Goal: Task Accomplishment & Management: Manage account settings

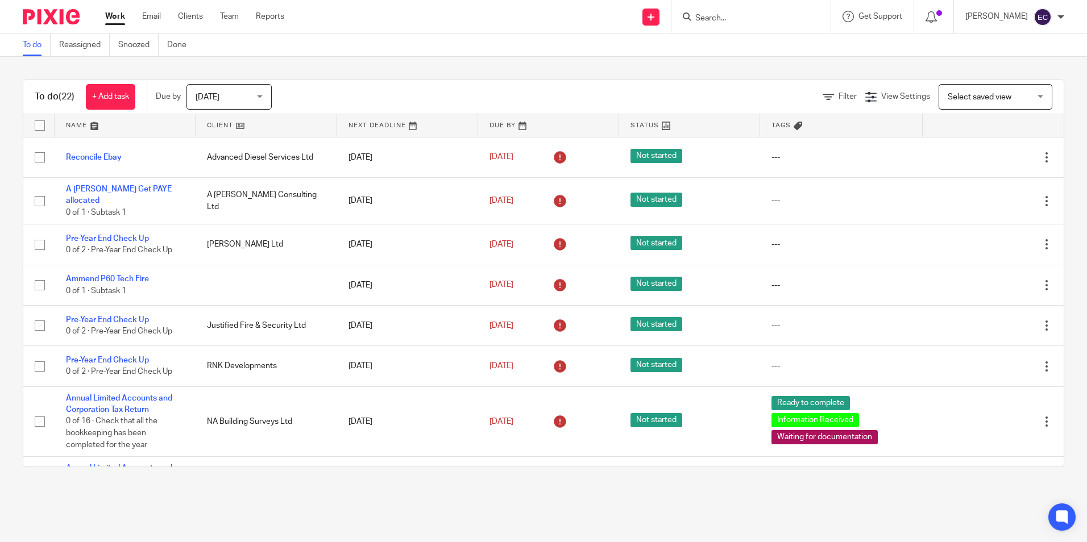
click at [720, 19] on input "Search" at bounding box center [745, 19] width 102 height 10
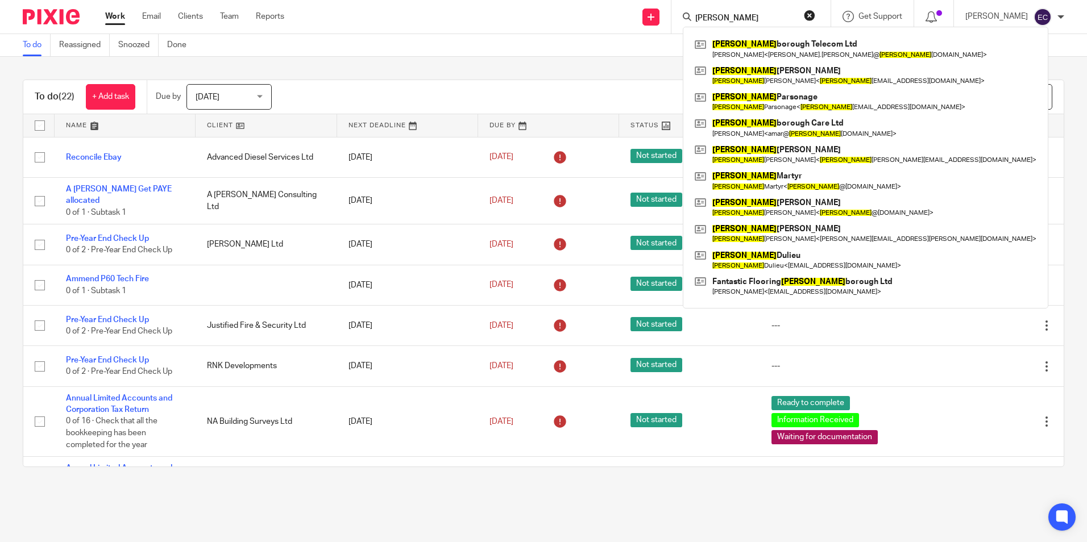
click at [733, 19] on input "peter" at bounding box center [745, 19] width 102 height 10
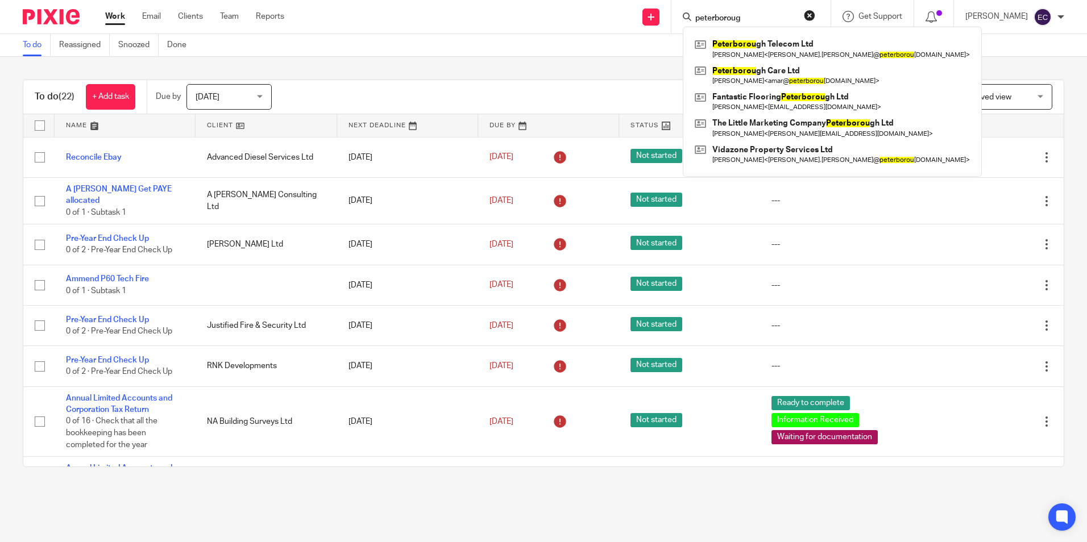
type input "peterborough"
drag, startPoint x: 765, startPoint y: 15, endPoint x: 655, endPoint y: 1, distance: 111.2
click at [655, 1] on div "Send new email Create task Add client peterborough Peterborough Telecom Ltd Chr…" at bounding box center [694, 17] width 786 height 34
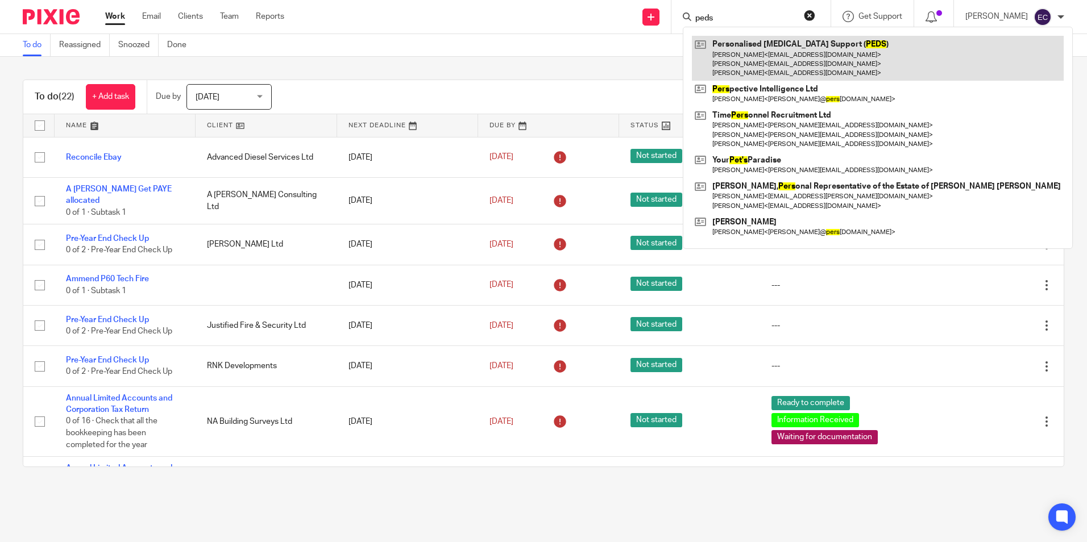
type input "peds"
click at [774, 40] on link at bounding box center [878, 58] width 372 height 45
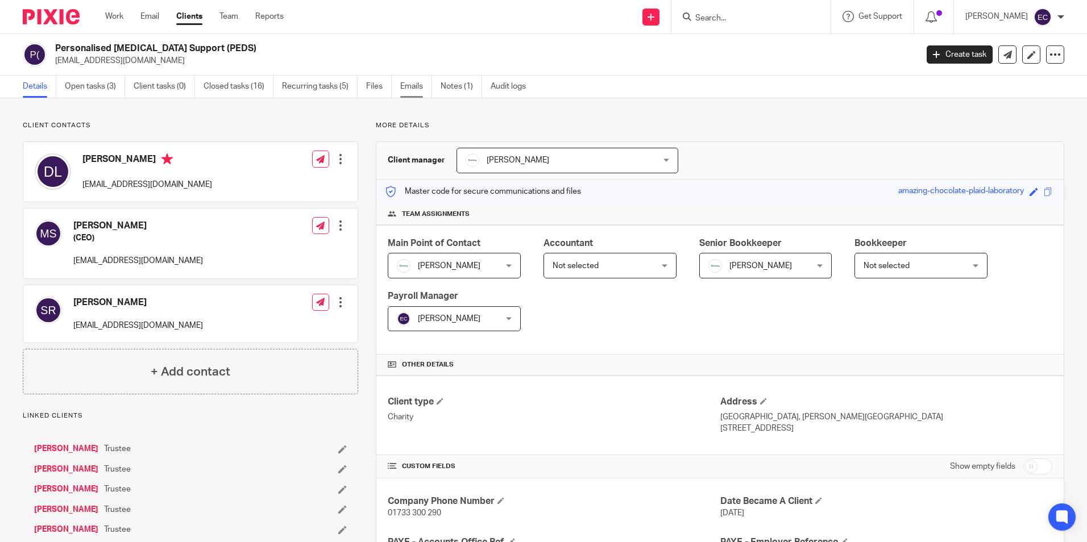
click at [404, 91] on link "Emails" at bounding box center [416, 87] width 32 height 22
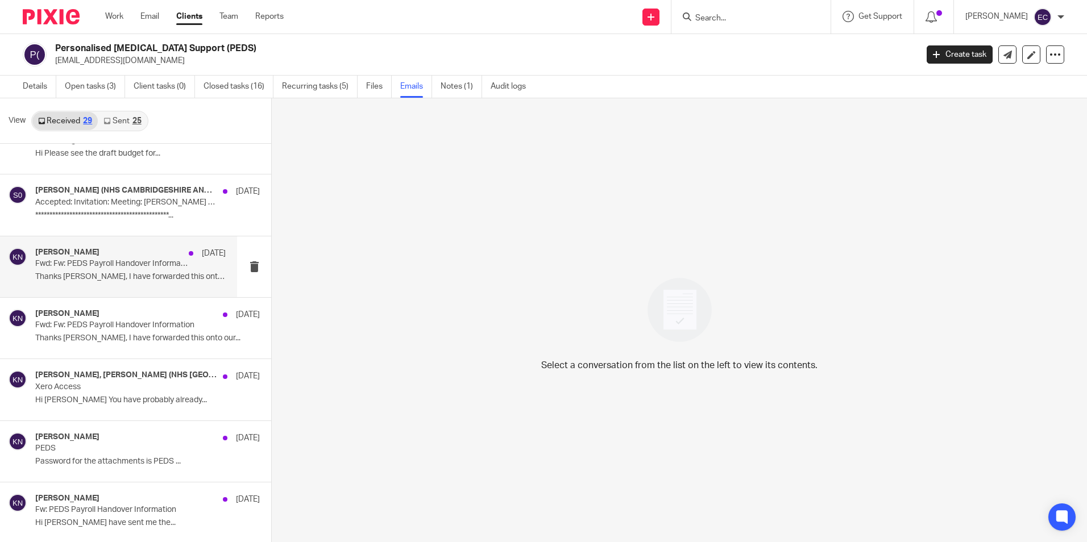
scroll to position [2, 0]
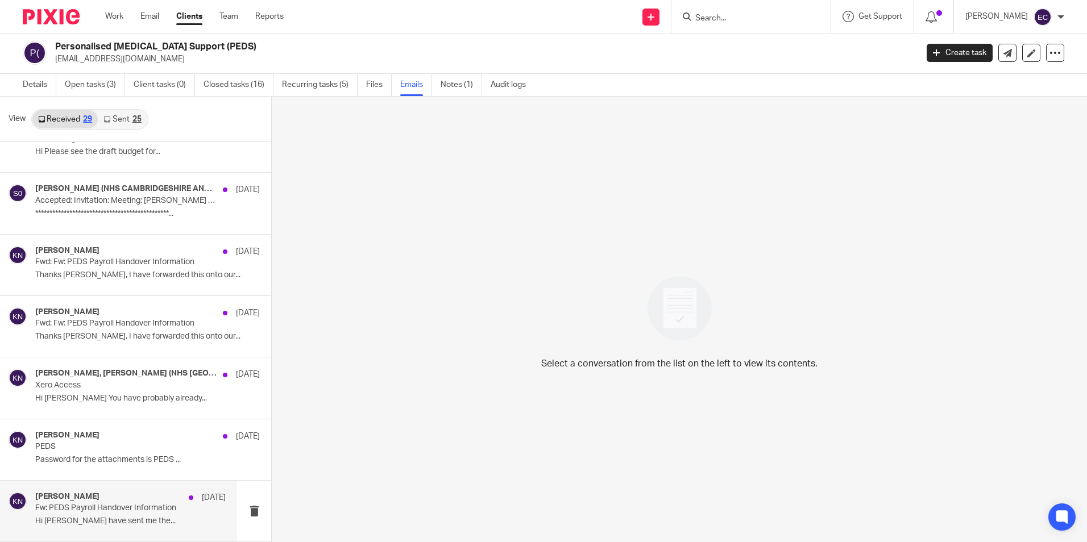
click at [129, 513] on p "Fw: PEDS Payroll Handover Information" at bounding box center [111, 509] width 152 height 10
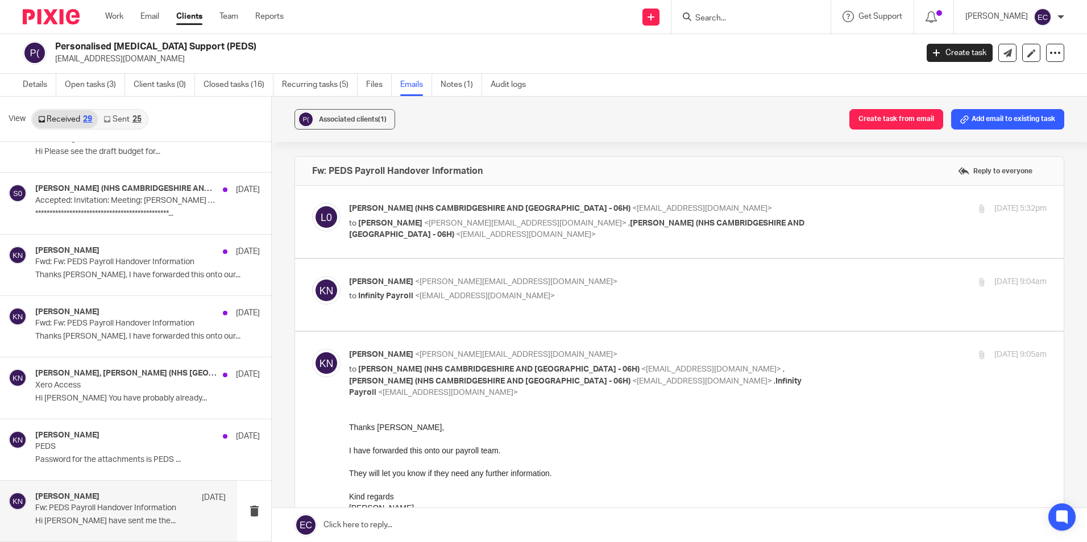
scroll to position [0, 0]
click at [506, 244] on label at bounding box center [679, 222] width 768 height 72
click at [312, 203] on input "checkbox" at bounding box center [311, 202] width 1 height 1
checkbox input "true"
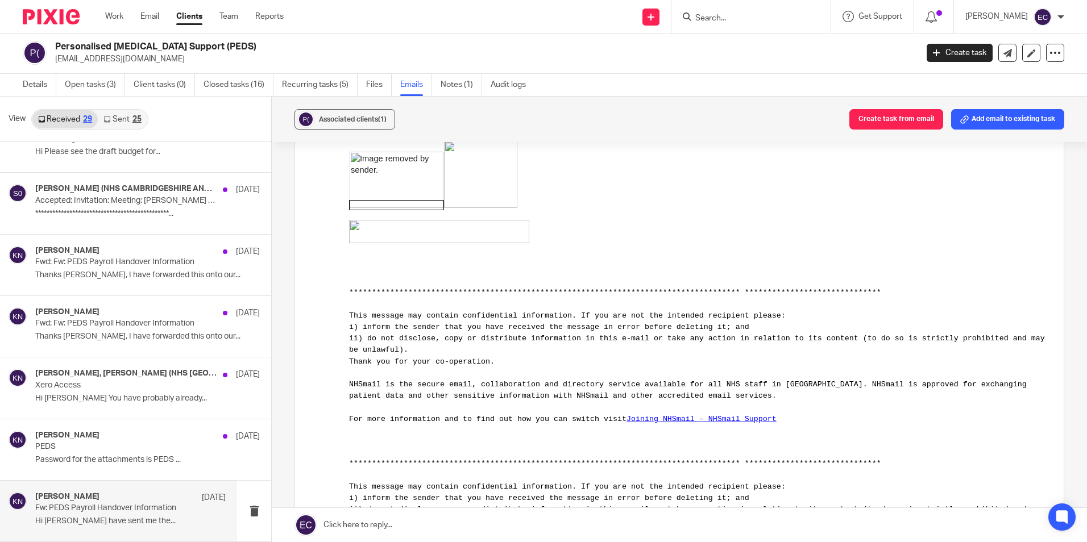
scroll to position [2785, 0]
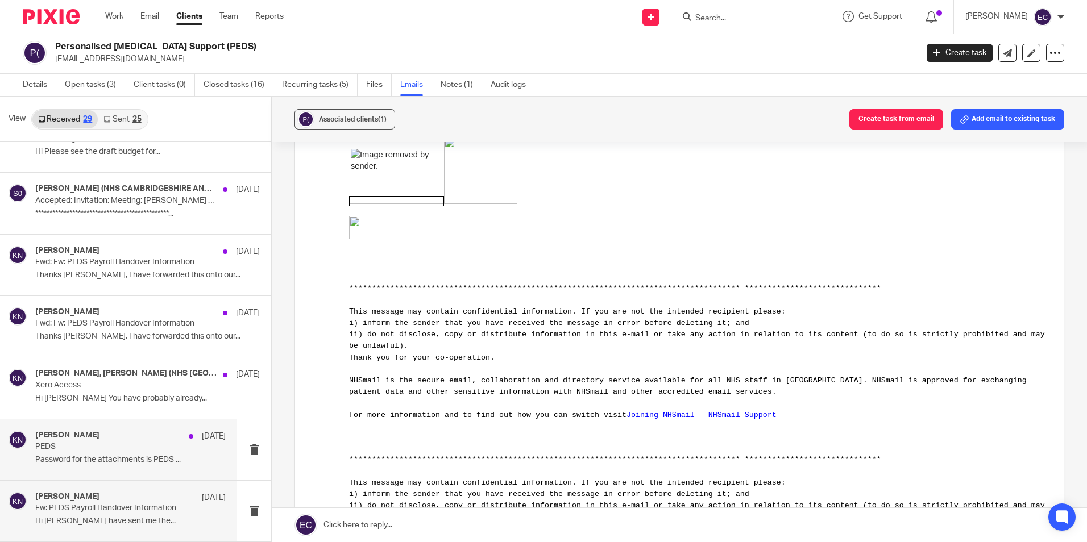
click at [64, 441] on div "Karl Newman 1 Apr PEDS Password for the attachments is PEDS ..." at bounding box center [130, 450] width 190 height 38
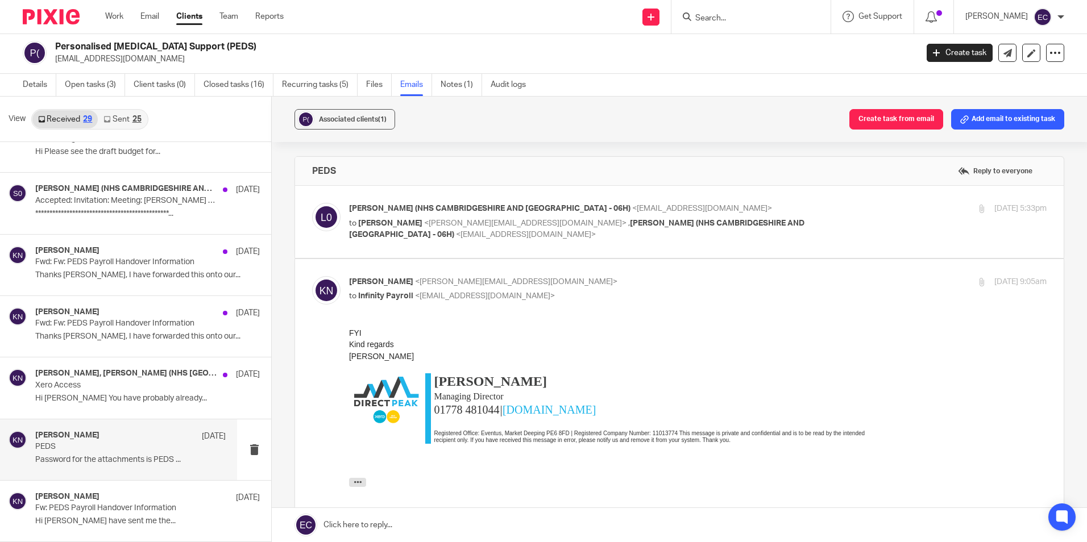
scroll to position [0, 0]
click at [456, 238] on span "<mandy.scott1@nhs.net>" at bounding box center [526, 235] width 140 height 8
checkbox input "true"
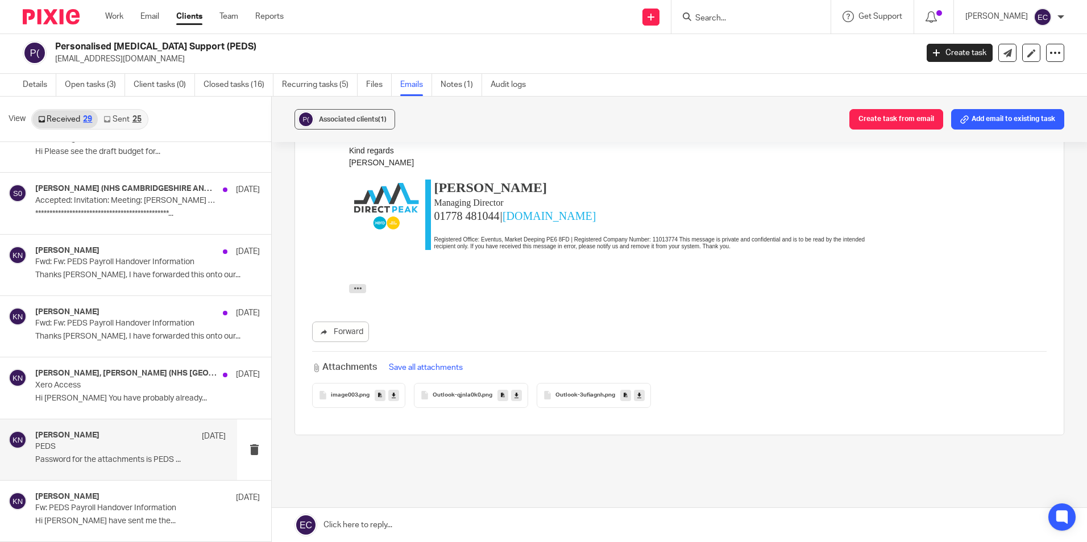
scroll to position [852, 0]
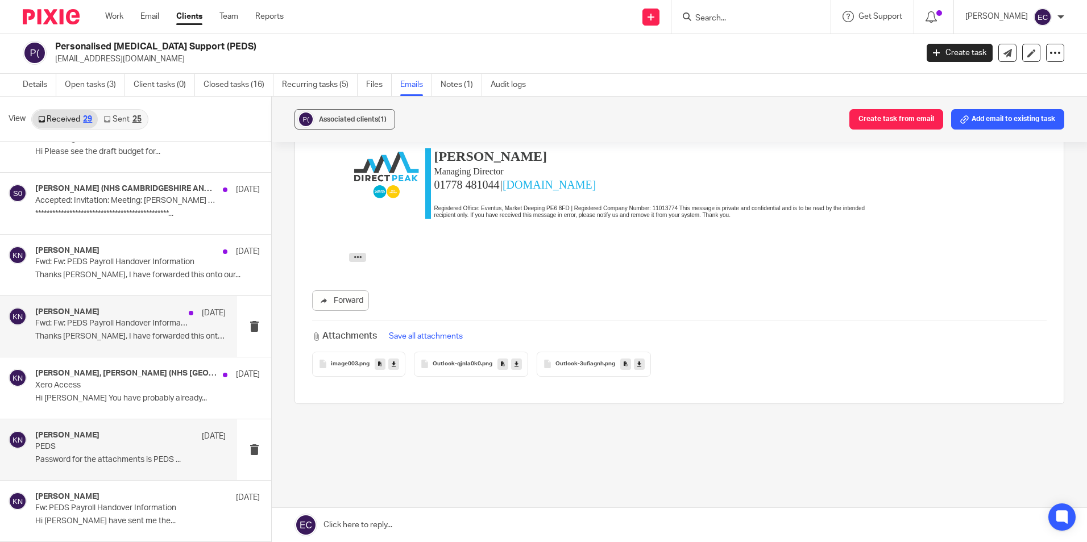
click at [104, 335] on p "Thanks Dawn, I have forwarded this onto our..." at bounding box center [130, 337] width 190 height 10
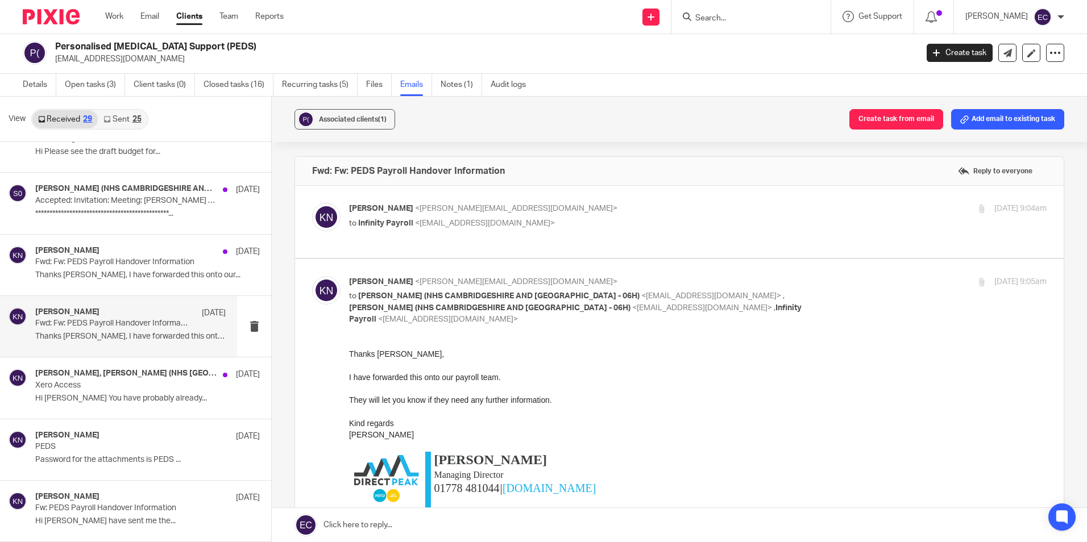
scroll to position [0, 0]
click at [504, 225] on span "<payroll@infinity-accounting.co.uk>" at bounding box center [485, 223] width 140 height 8
checkbox input "true"
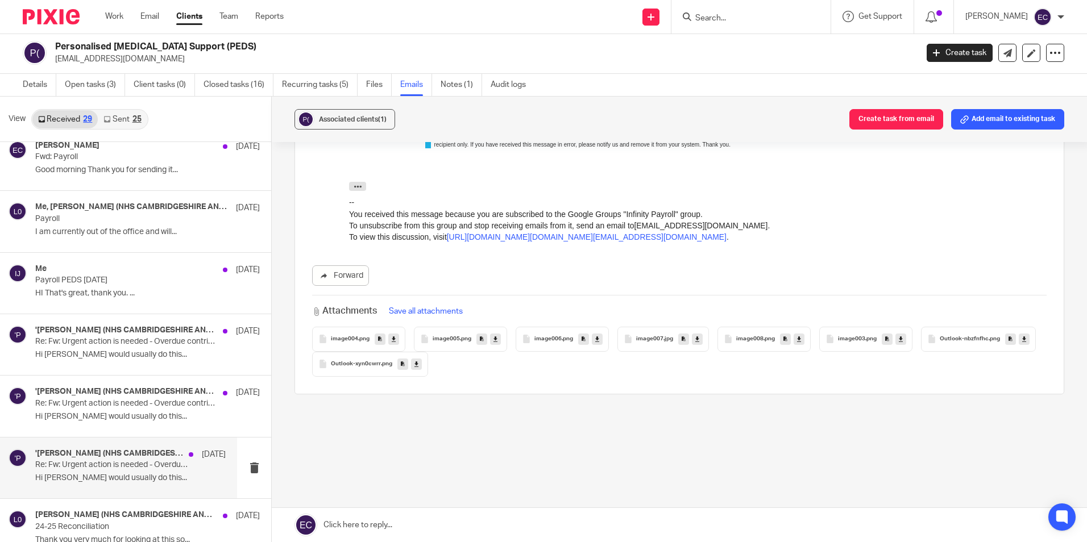
scroll to position [874, 0]
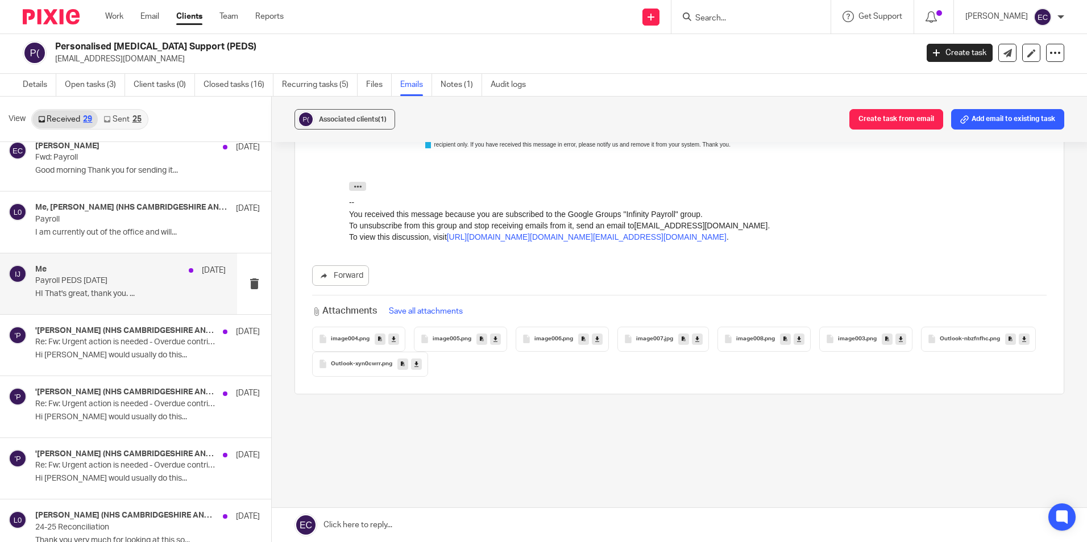
click at [132, 296] on p "HI That's great, thank you. ..." at bounding box center [130, 294] width 190 height 10
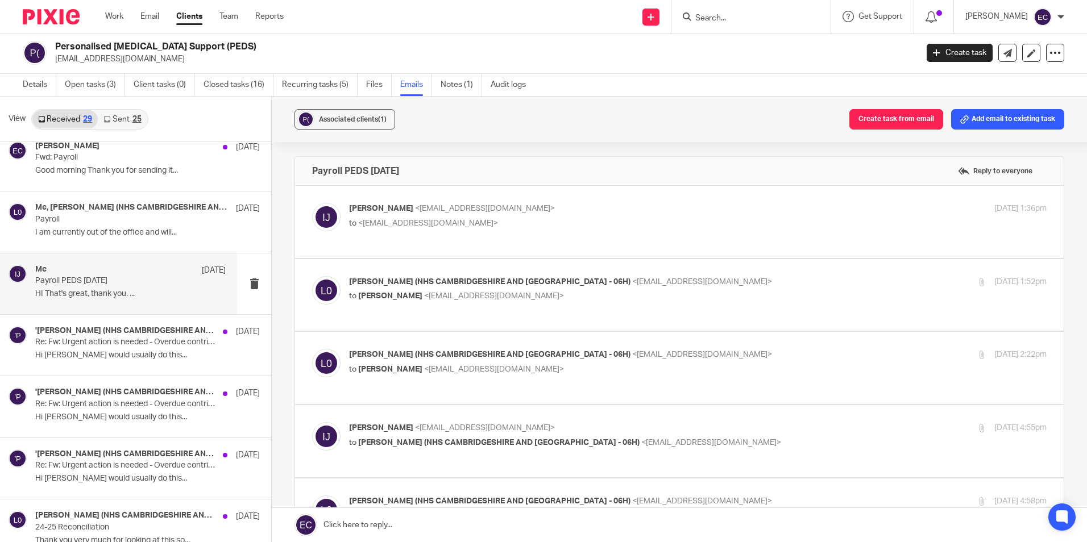
scroll to position [0, 0]
click at [405, 230] on div "Imogen Jarvis <imogen@infinity-accounting.co.uk> to <dlyons@nhs.net> 17 Apr 202…" at bounding box center [697, 217] width 697 height 28
checkbox input "true"
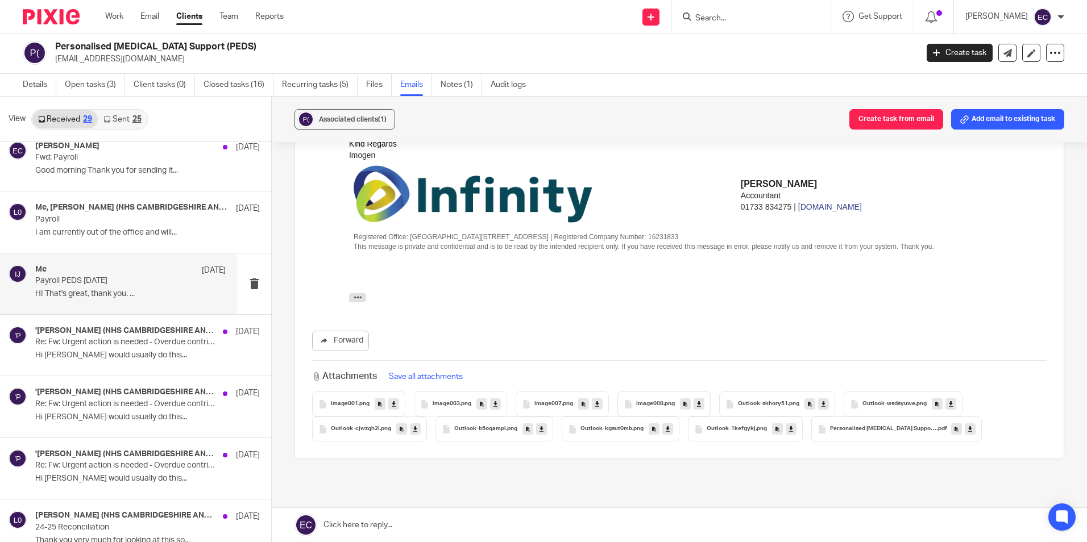
scroll to position [1727, 0]
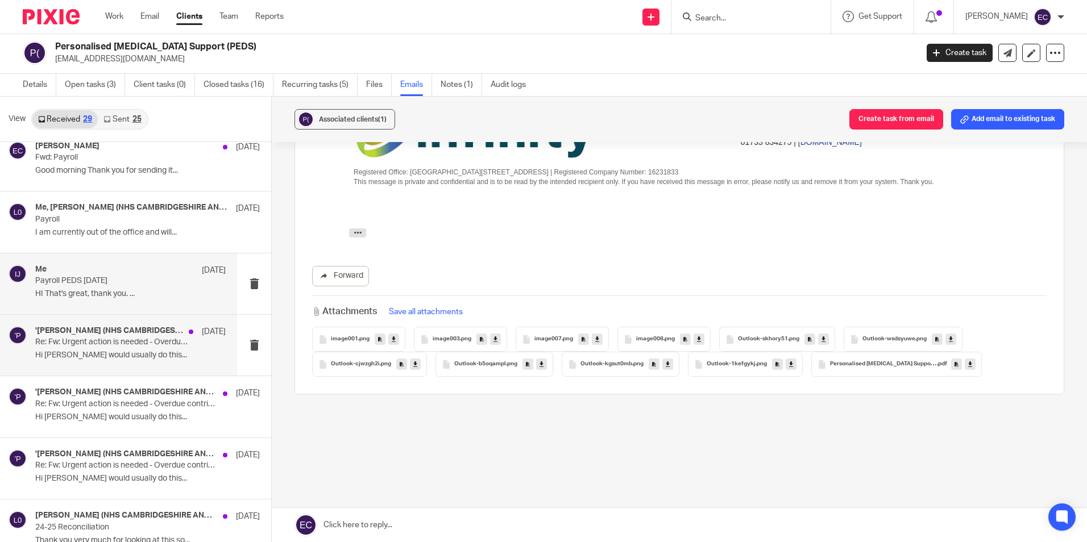
click at [135, 340] on p "Re: Fw: Urgent action is needed - Overdue contribution schedule(s)" at bounding box center [111, 343] width 152 height 10
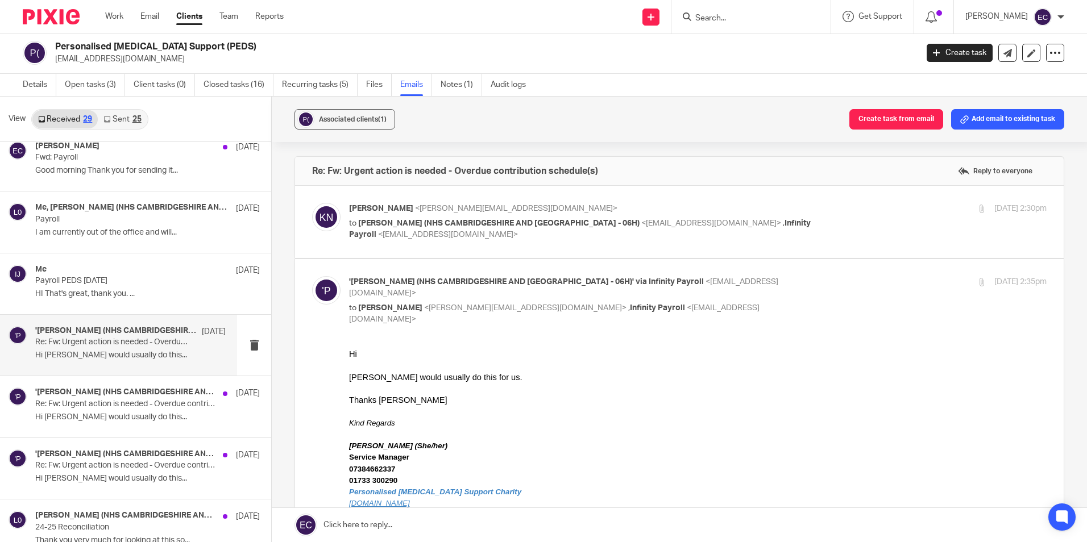
scroll to position [0, 0]
click at [102, 397] on h4 "'LYONS, Dawn (NHS CAMBRIDGESHIRE AND PETERBOROUGH ICB - 06H)' via Infinity Payr…" at bounding box center [109, 393] width 148 height 10
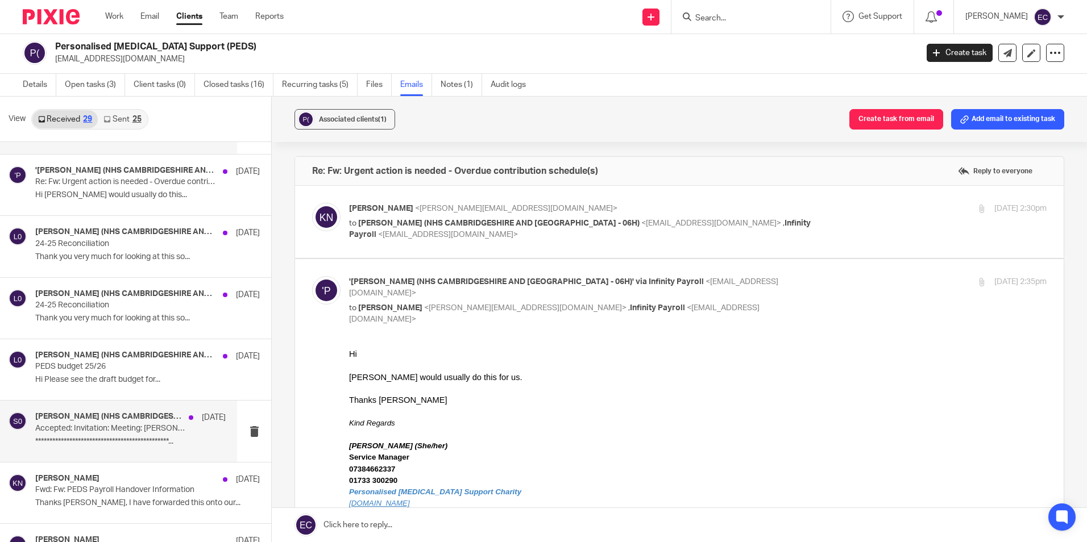
scroll to position [1158, 0]
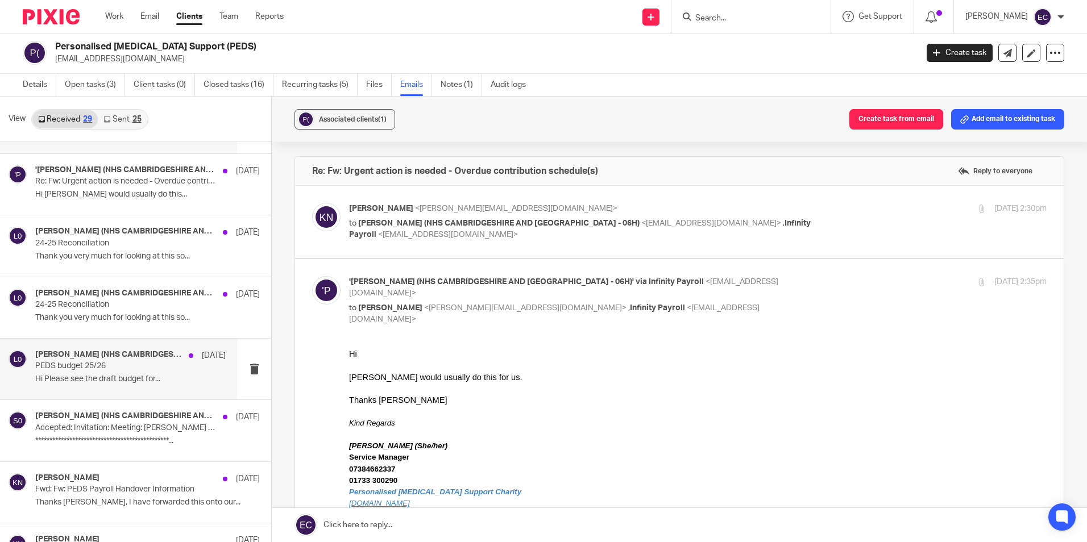
click at [95, 365] on p "PEDS budget 25/26" at bounding box center [111, 366] width 152 height 10
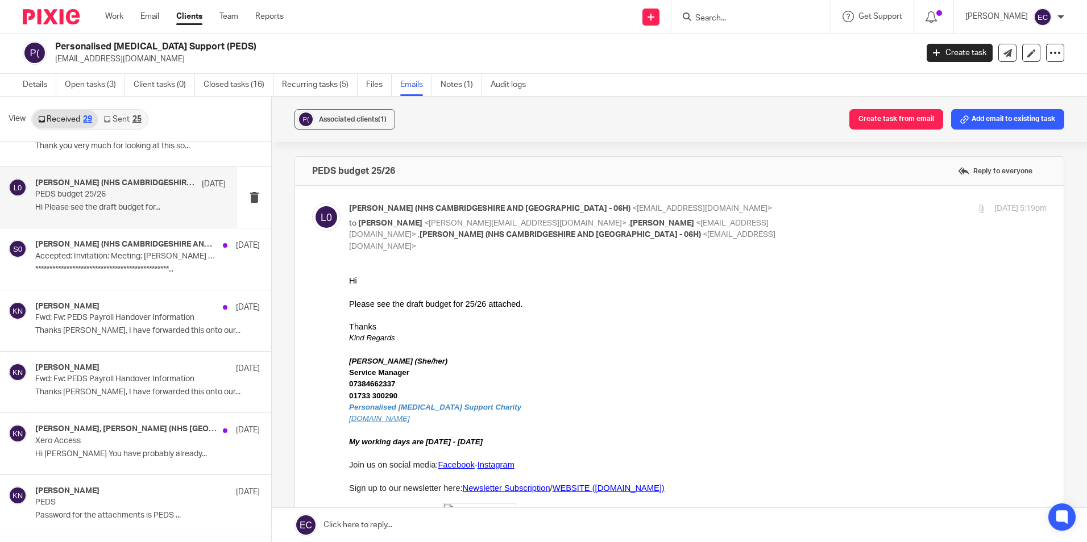
scroll to position [1386, 0]
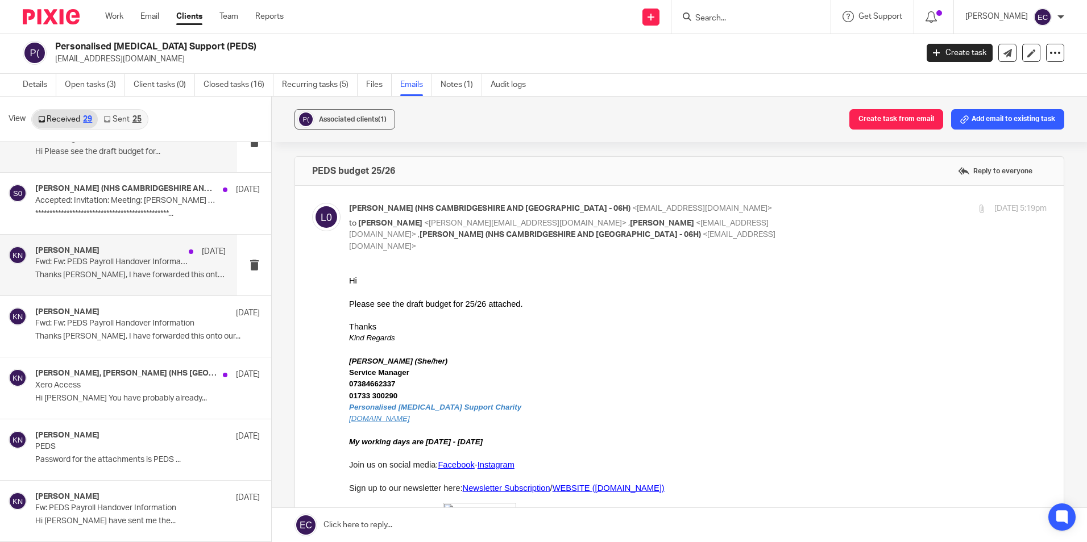
click at [127, 280] on p "Thanks Dawn, I have forwarded this onto our..." at bounding box center [130, 276] width 190 height 10
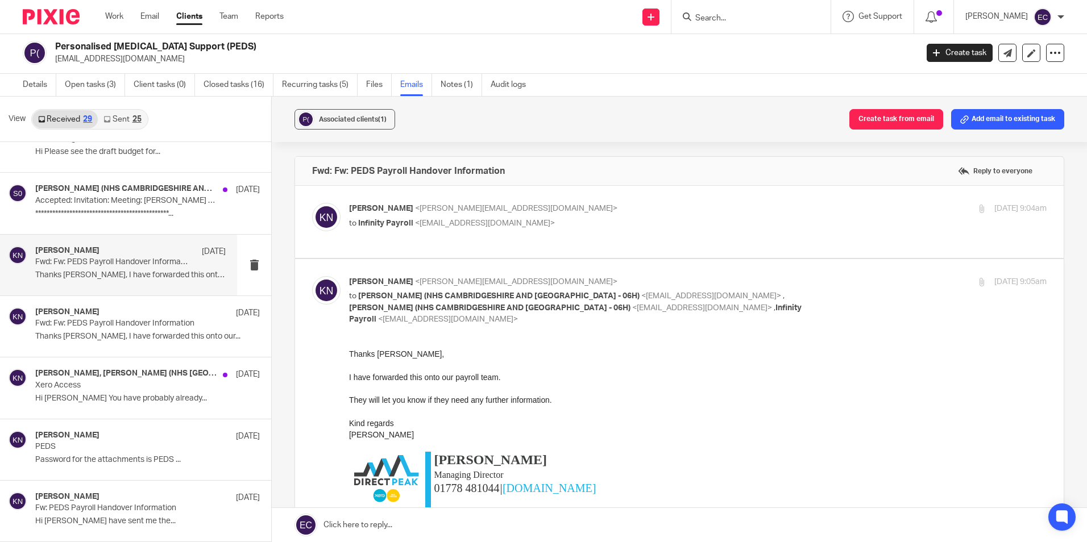
scroll to position [0, 0]
click at [494, 228] on p "to Infinity Payroll <payroll@infinity-accounting.co.uk>" at bounding box center [581, 224] width 465 height 12
checkbox input "true"
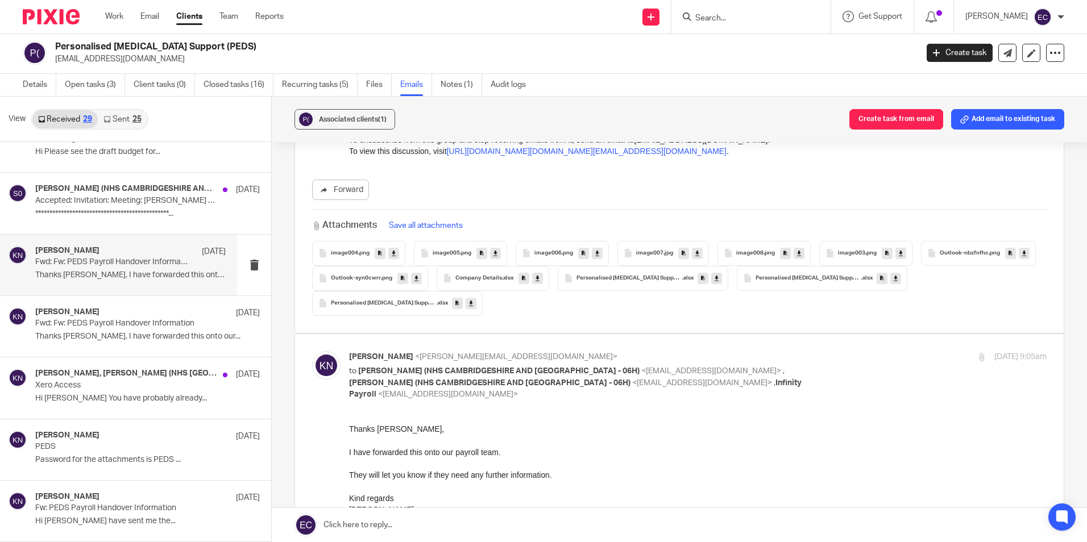
scroll to position [315, 0]
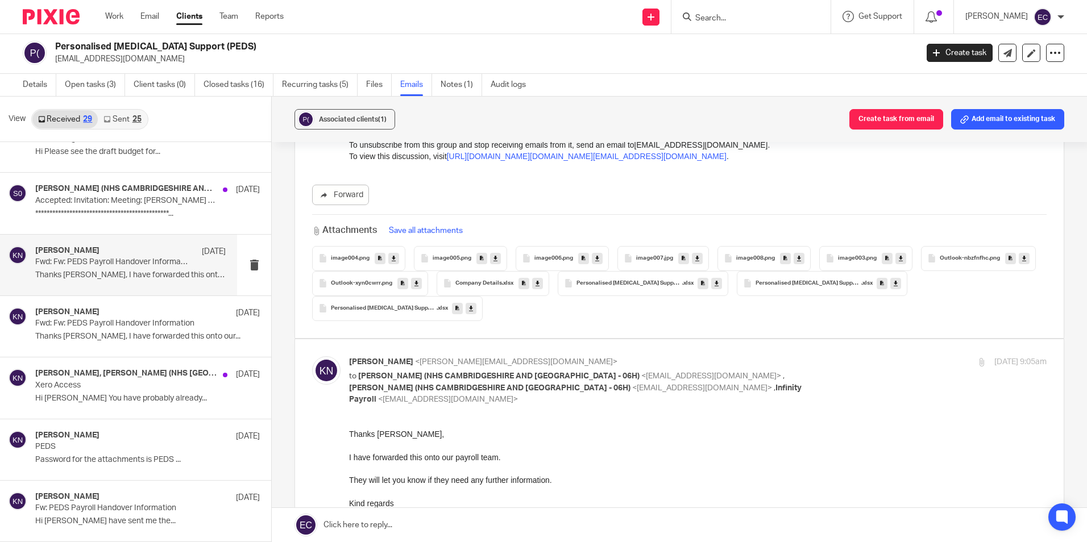
click at [861, 287] on span ".xlsx" at bounding box center [866, 283] width 11 height 7
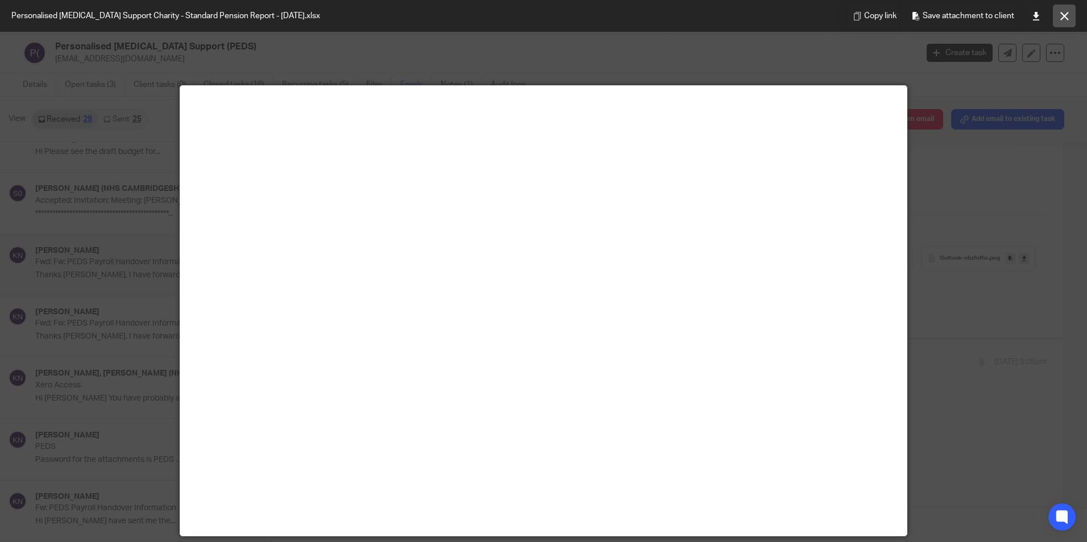
click at [1061, 17] on icon at bounding box center [1064, 16] width 9 height 9
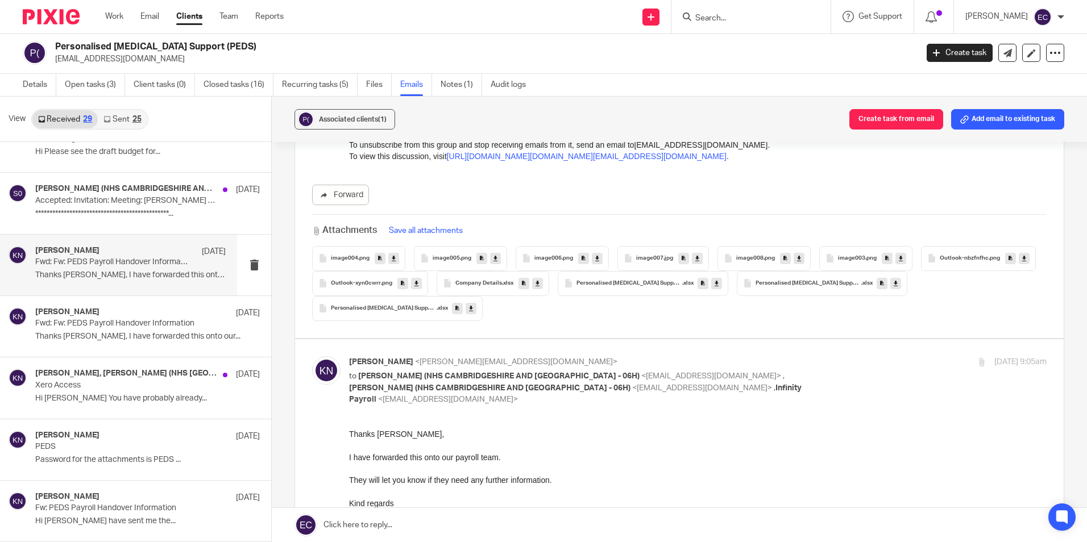
click at [894, 288] on icon at bounding box center [896, 283] width 4 height 9
click at [473, 311] on icon at bounding box center [471, 308] width 4 height 9
click at [749, 467] on div at bounding box center [697, 468] width 697 height 11
click at [718, 286] on icon at bounding box center [716, 283] width 4 height 9
click at [802, 437] on div "Thanks Dawn," at bounding box center [697, 434] width 697 height 11
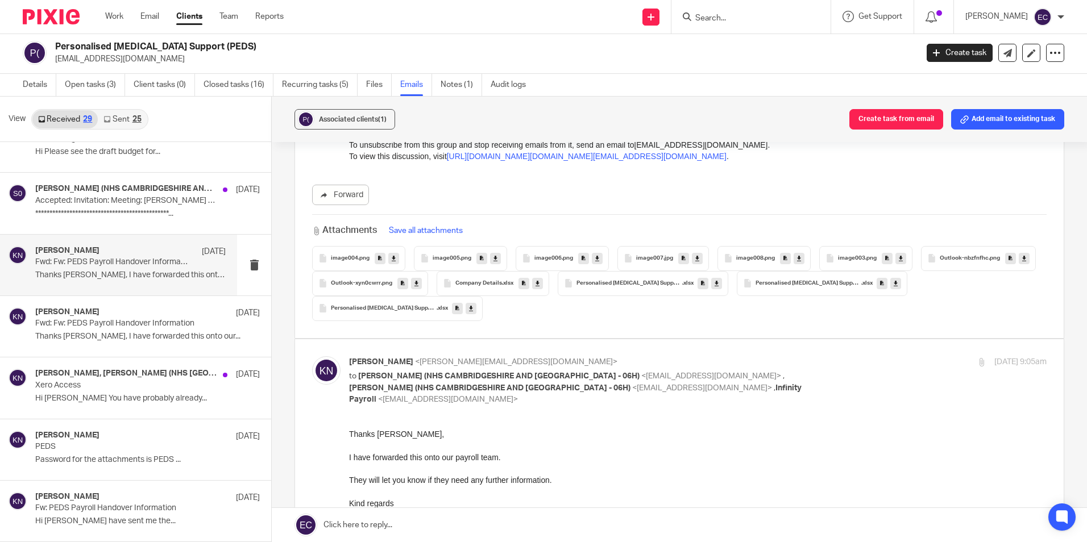
click at [497, 256] on link at bounding box center [495, 258] width 11 height 11
click at [800, 452] on div "I have forwarded this onto our payroll team." at bounding box center [697, 457] width 697 height 11
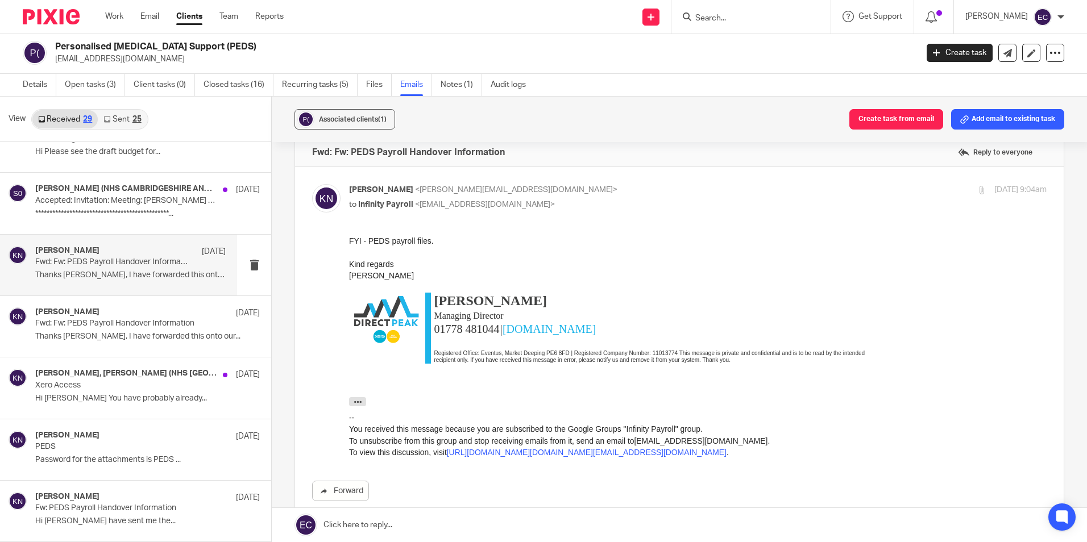
scroll to position [0, 0]
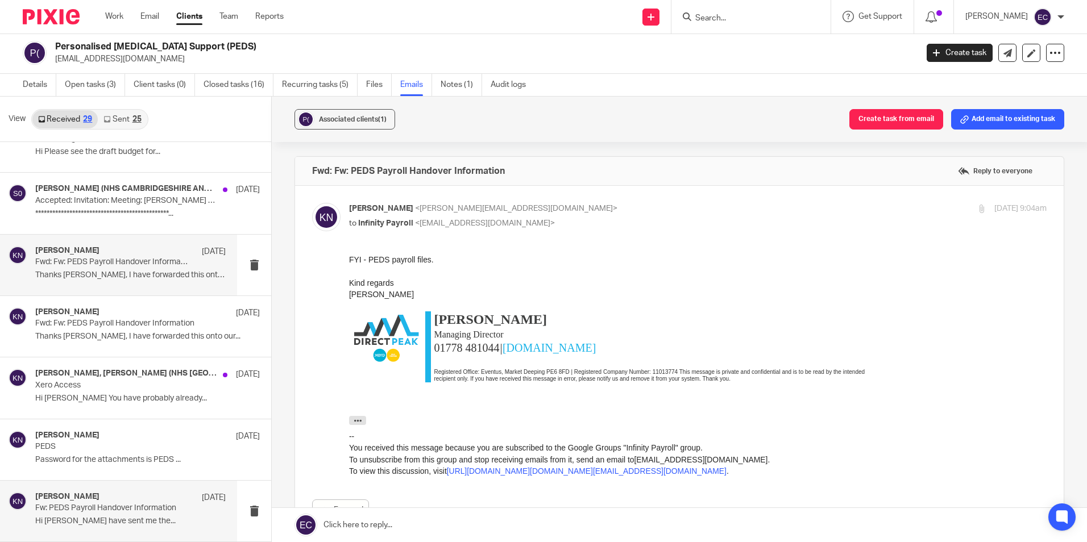
click at [113, 493] on div "Karl Newman 1 Apr" at bounding box center [130, 497] width 190 height 11
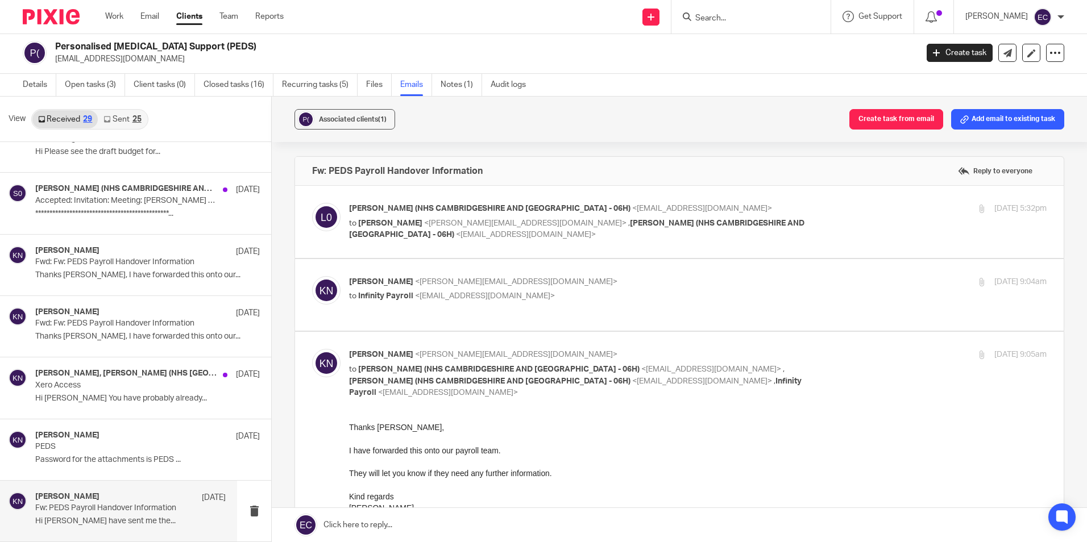
click at [446, 224] on span "<k.newman@directpeak.co.uk>" at bounding box center [525, 223] width 202 height 8
checkbox input "true"
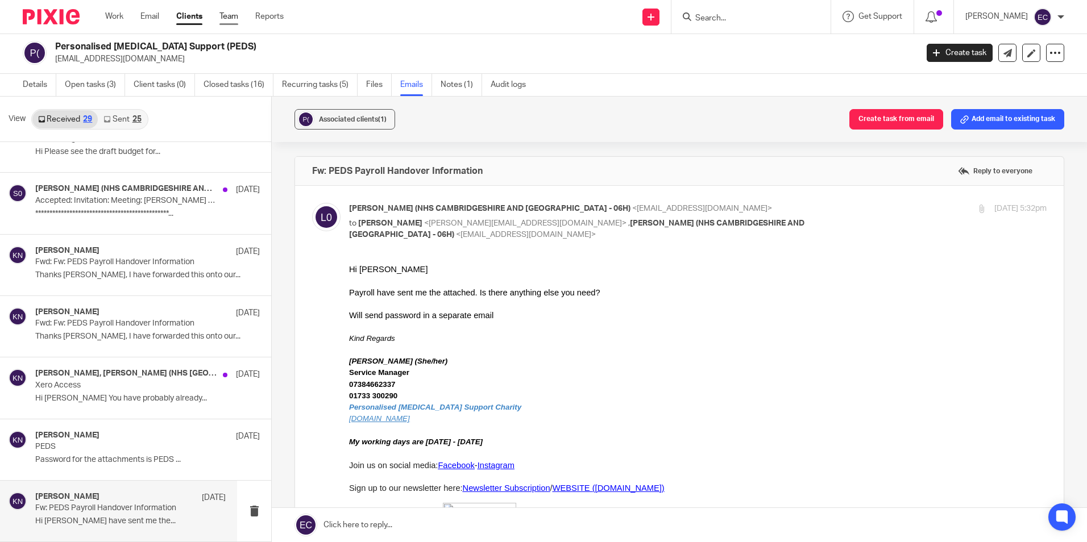
click at [238, 16] on link "Team" at bounding box center [228, 16] width 19 height 11
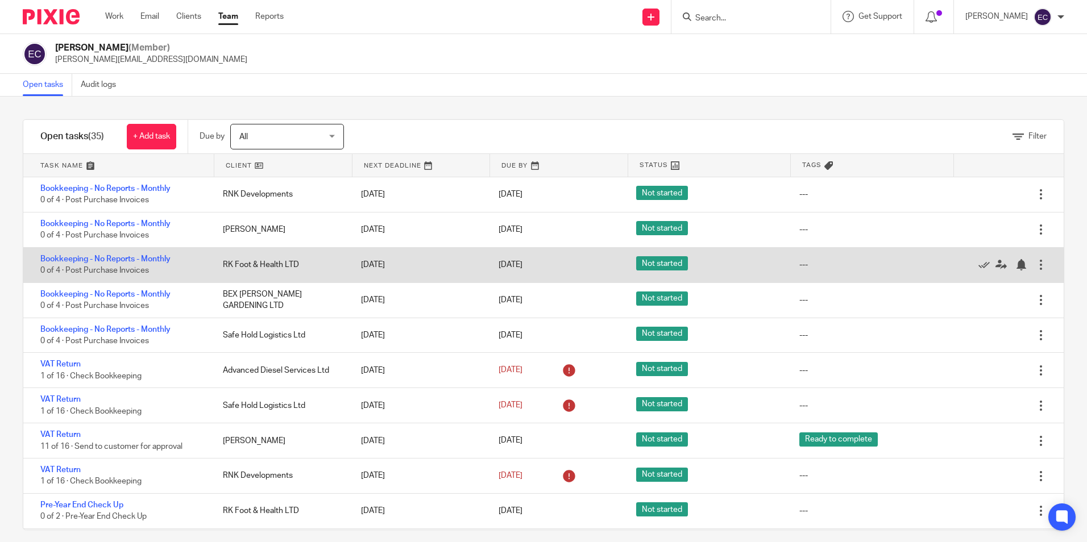
scroll to position [341, 0]
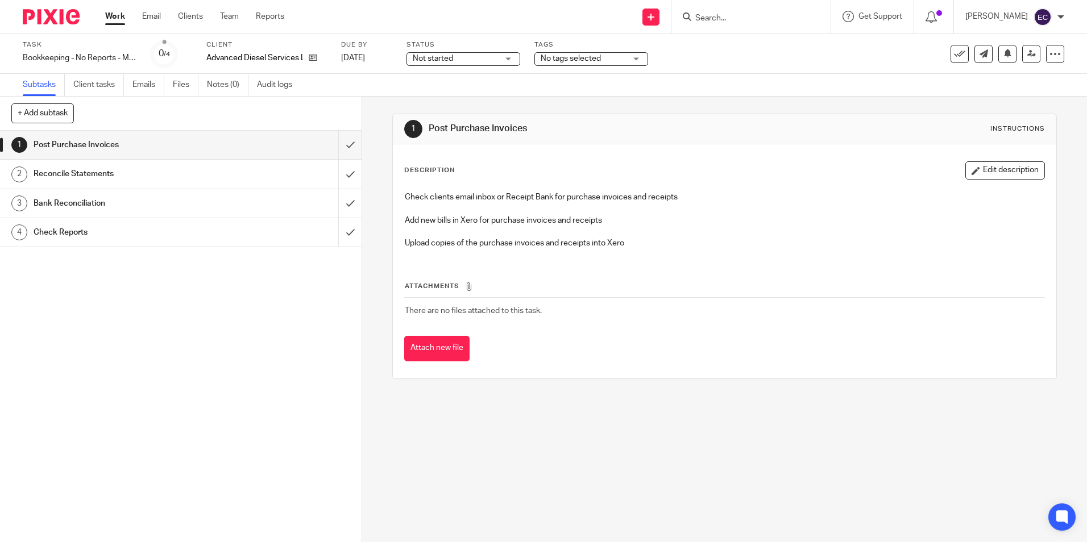
click at [624, 57] on span "No tags selected" at bounding box center [583, 59] width 85 height 12
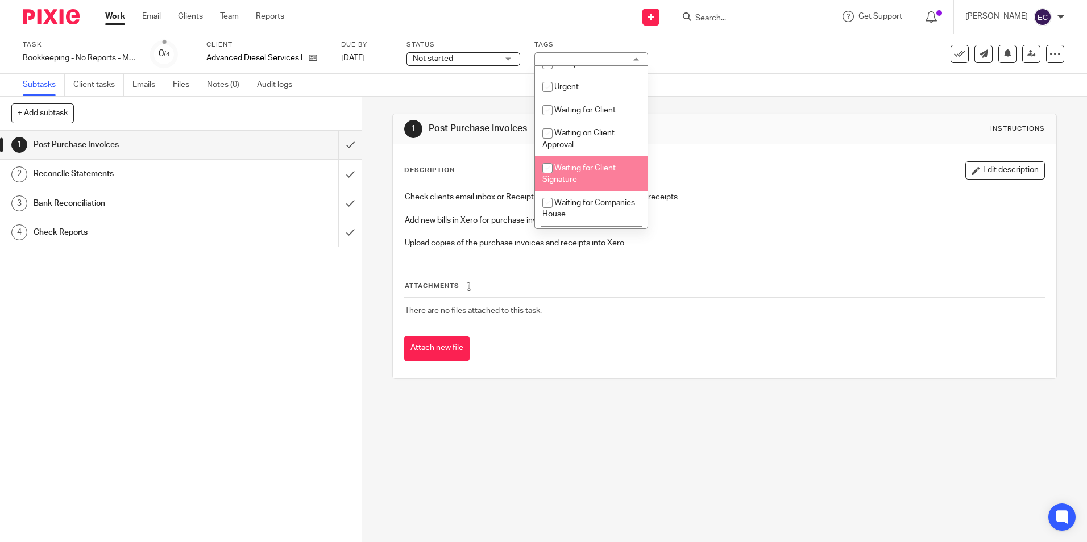
scroll to position [341, 0]
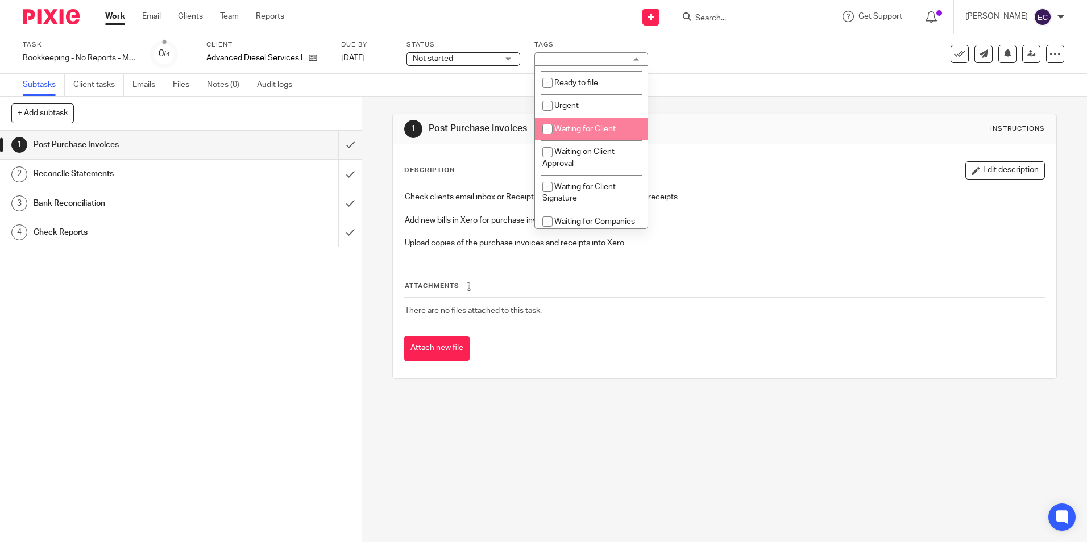
click at [612, 131] on span "Waiting for Client" at bounding box center [584, 129] width 61 height 8
checkbox input "true"
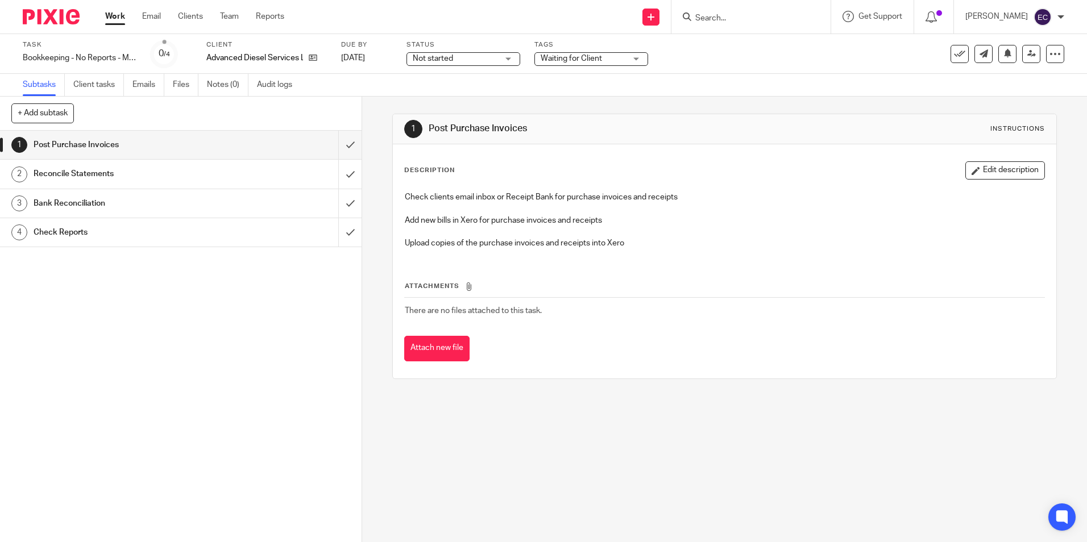
click at [874, 302] on td "There are no files attached to this task." at bounding box center [724, 310] width 640 height 27
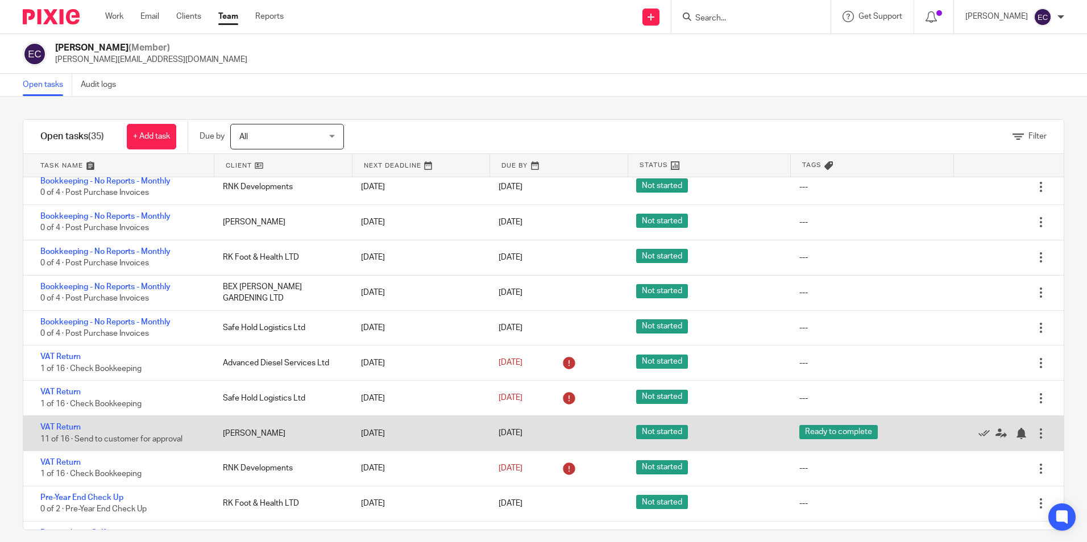
scroll to position [398, 0]
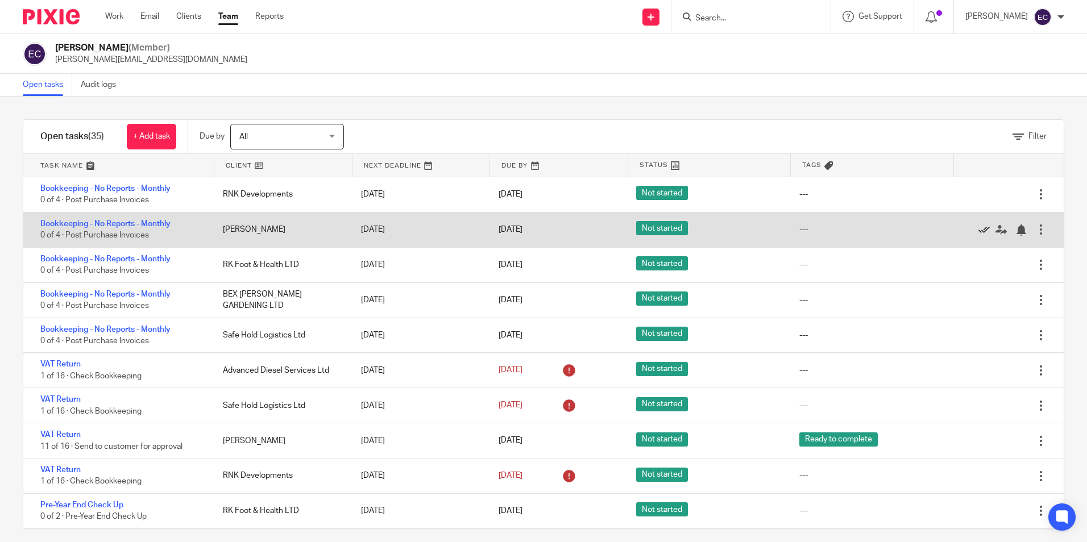
click at [978, 231] on icon at bounding box center [983, 230] width 11 height 11
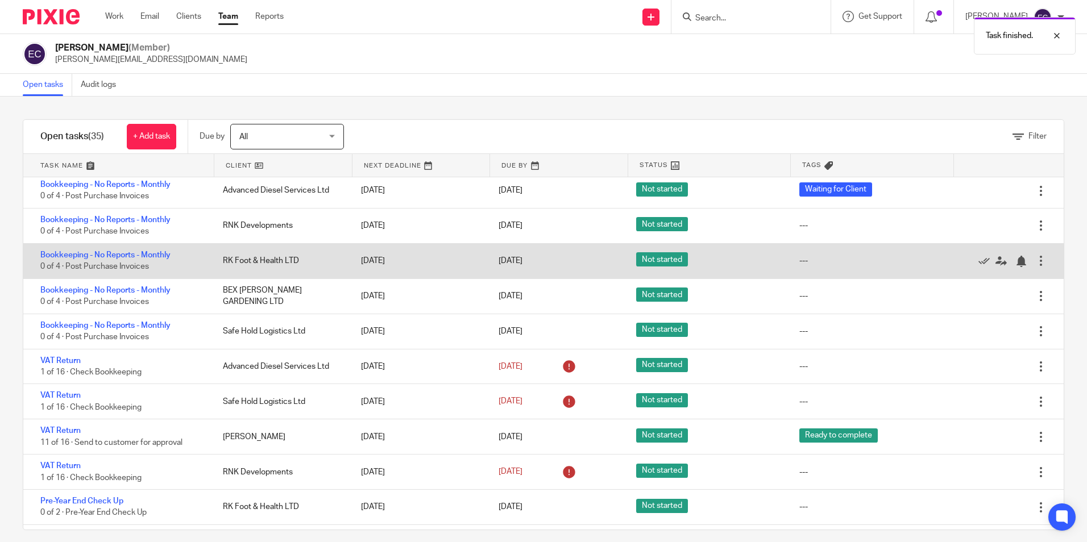
scroll to position [341, 0]
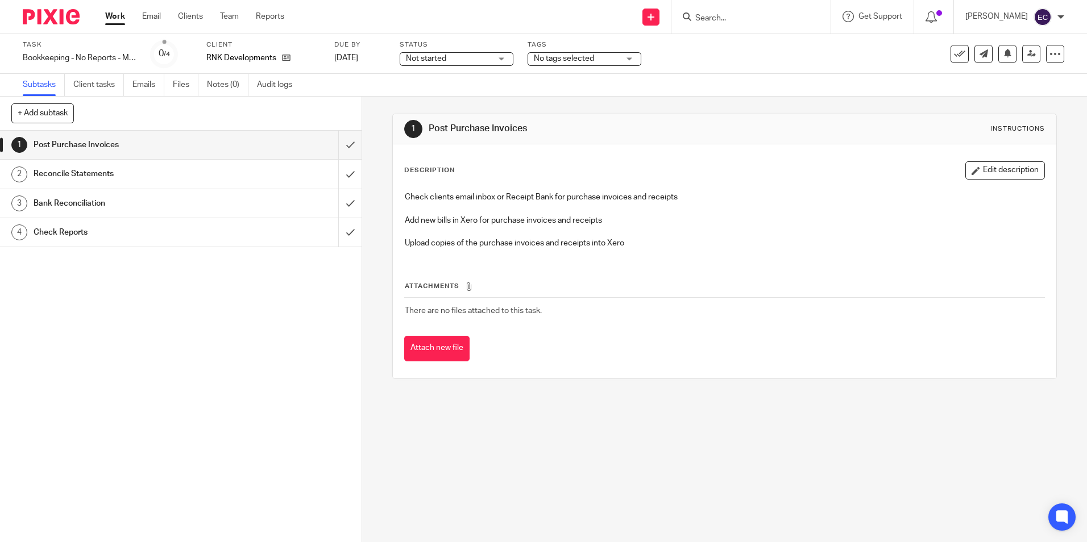
click at [606, 53] on span "No tags selected" at bounding box center [576, 59] width 85 height 12
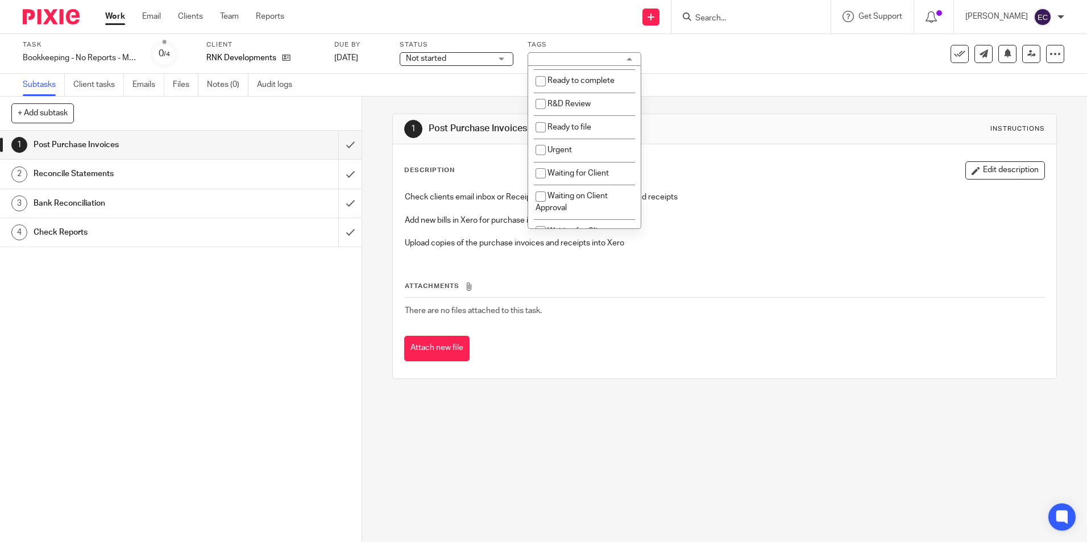
scroll to position [341, 0]
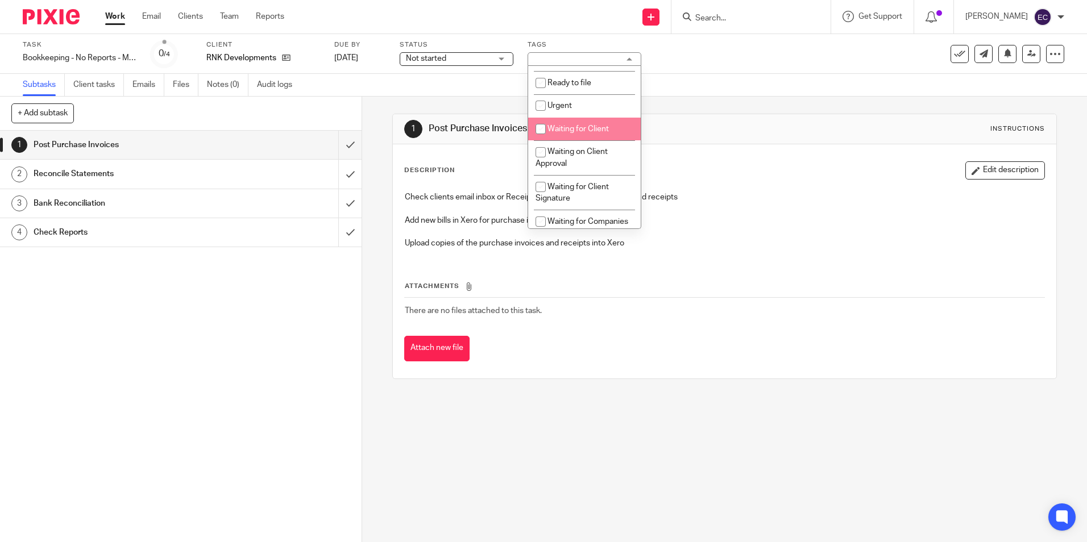
click at [601, 136] on li "Waiting for Client" at bounding box center [584, 129] width 113 height 23
checkbox input "true"
click at [778, 200] on p "Check clients email inbox or Receipt Bank for purchase invoices and receipts" at bounding box center [724, 197] width 639 height 11
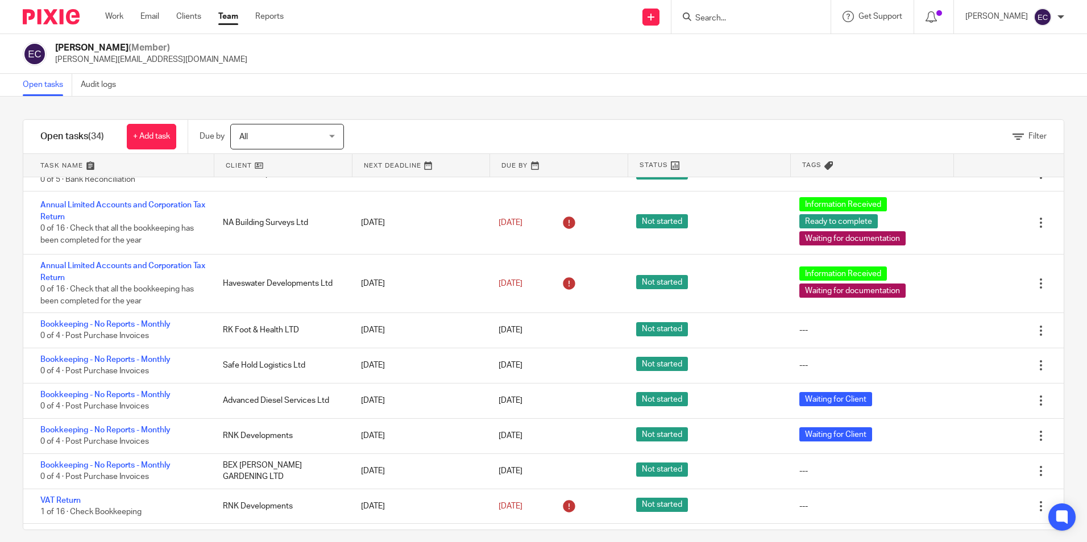
scroll to position [227, 0]
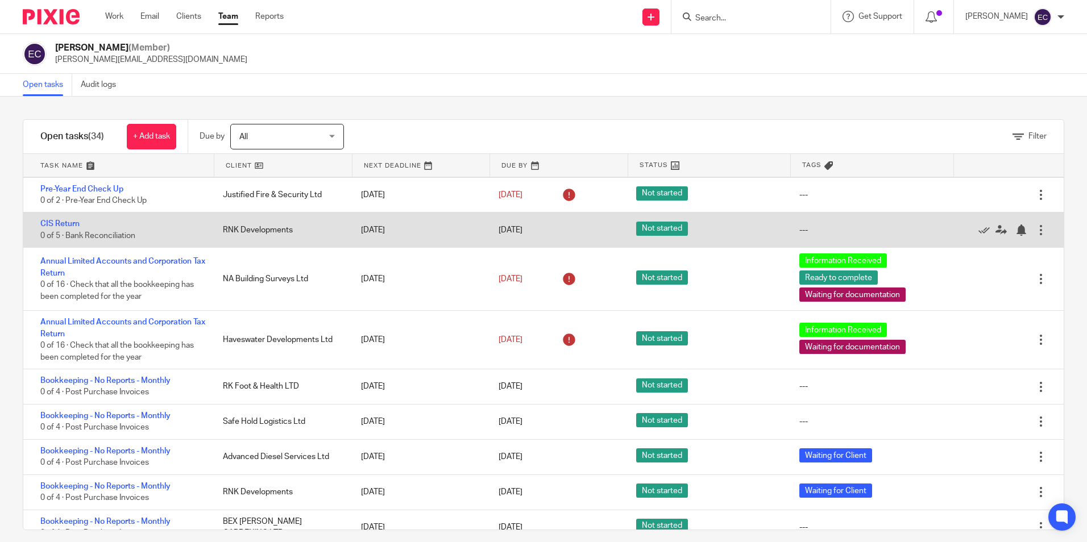
scroll to position [227, 0]
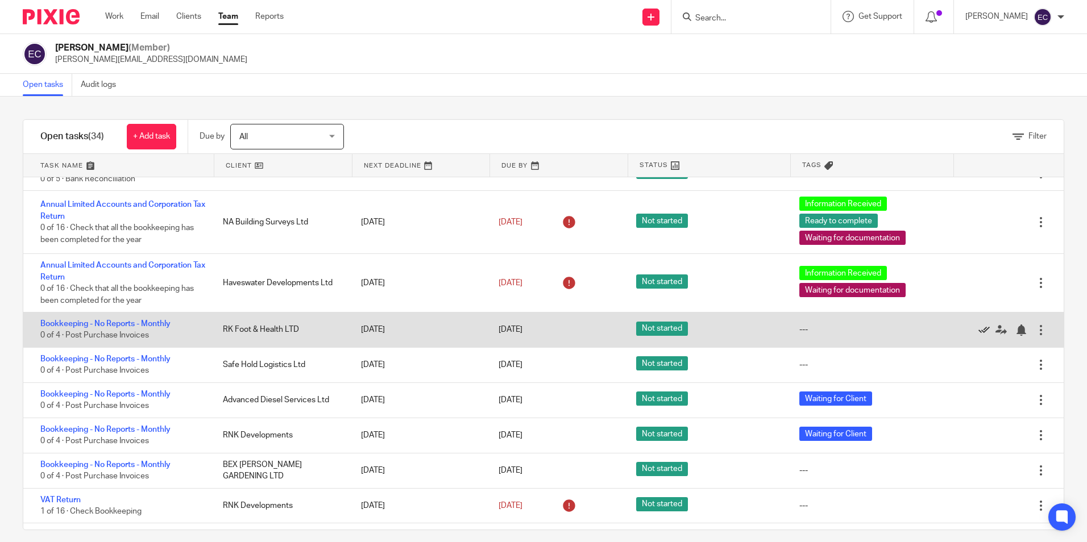
click at [978, 326] on icon at bounding box center [983, 330] width 11 height 11
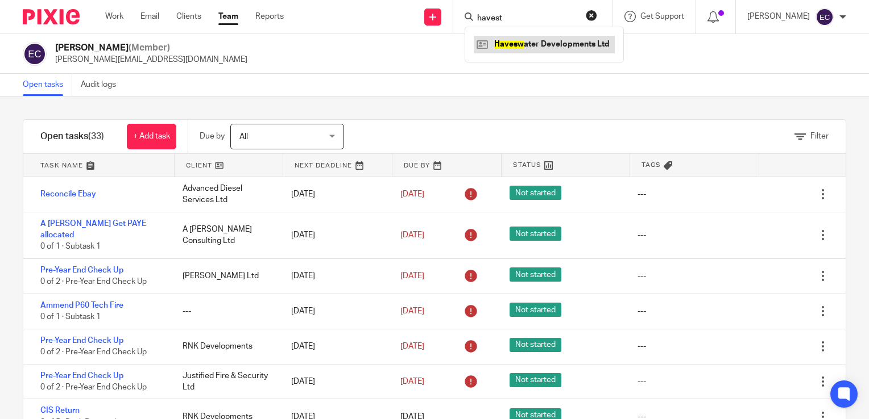
type input "havest"
click at [555, 44] on link at bounding box center [543, 44] width 141 height 17
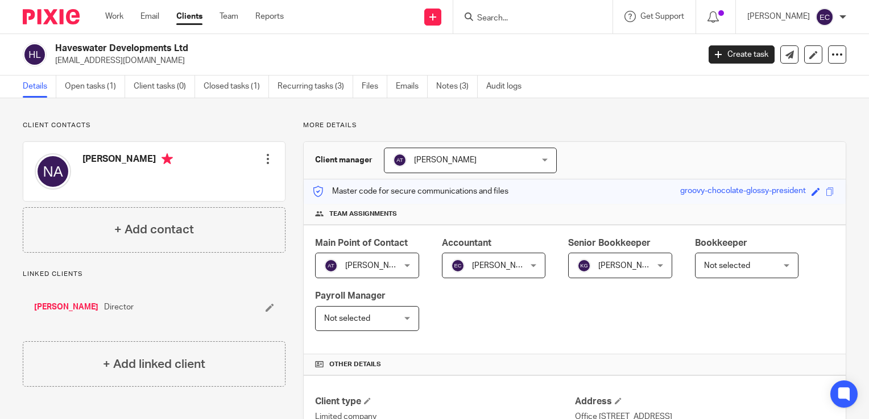
click at [350, 22] on div "Send new email Create task Add client Get Support Contact Support Help Document…" at bounding box center [585, 17] width 568 height 34
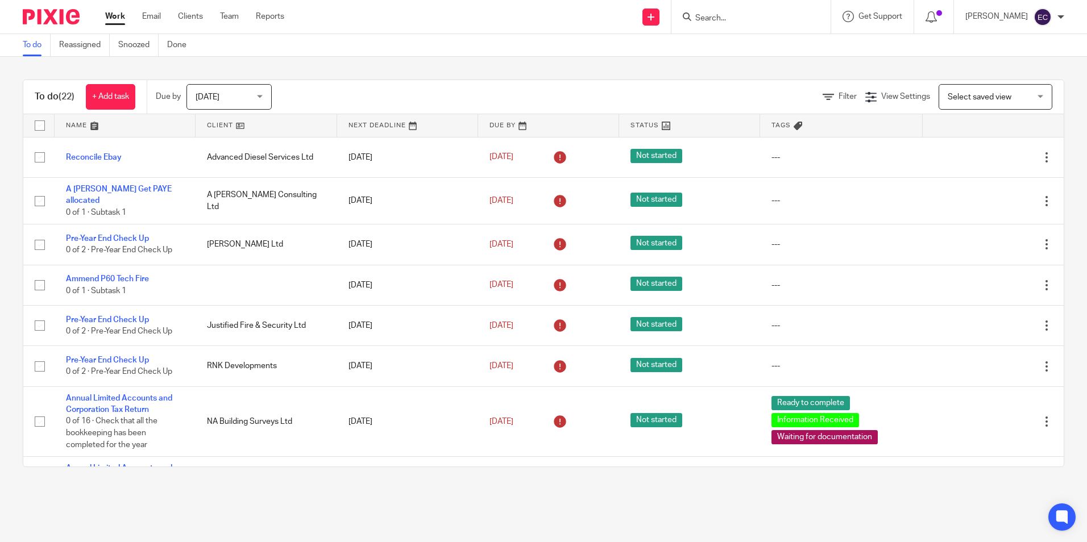
click at [760, 14] on input "Search" at bounding box center [745, 19] width 102 height 10
type input "haves"
click at [751, 49] on link at bounding box center [762, 44] width 141 height 17
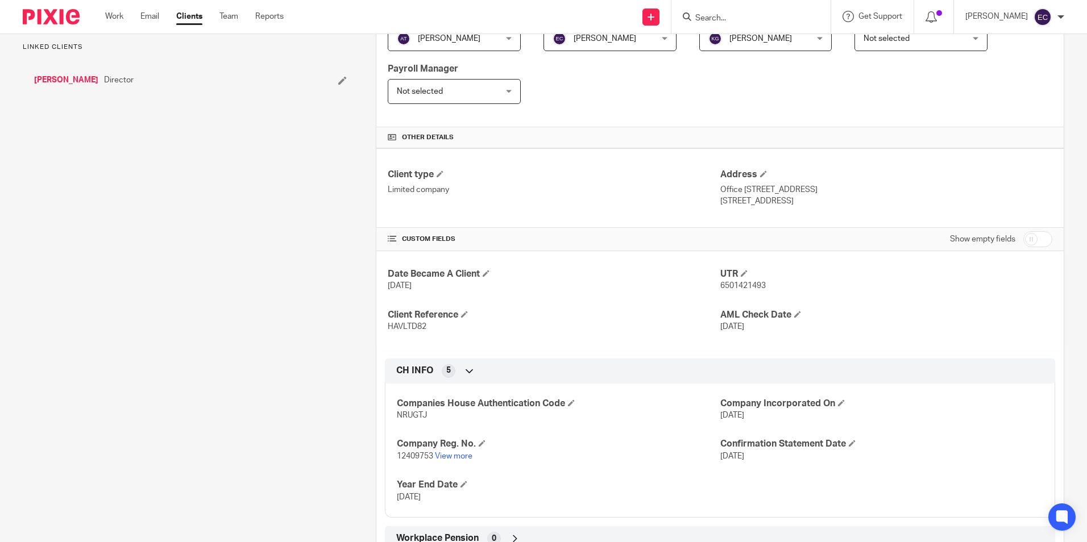
scroll to position [268, 0]
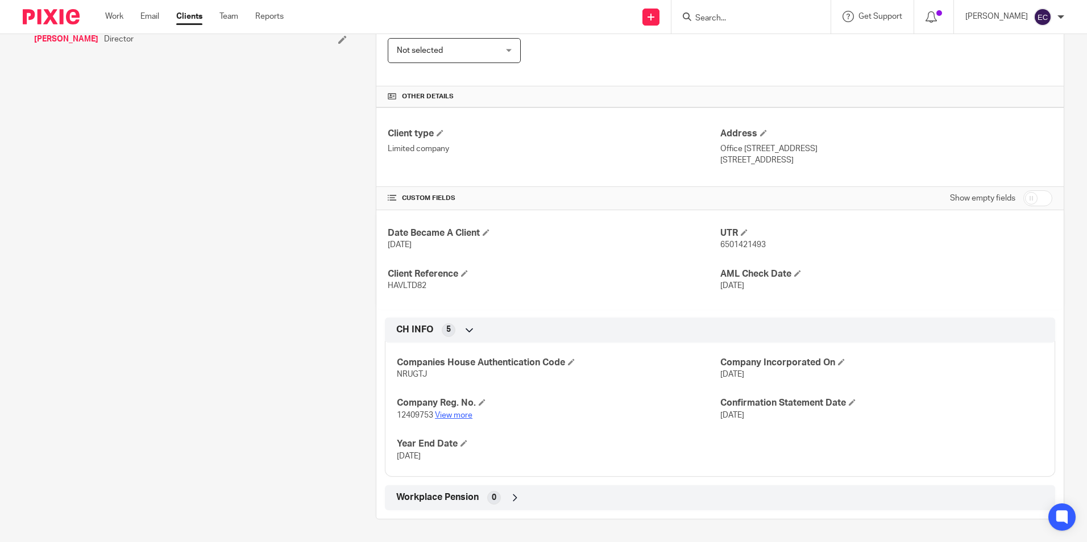
click at [455, 414] on link "View more" at bounding box center [454, 416] width 38 height 8
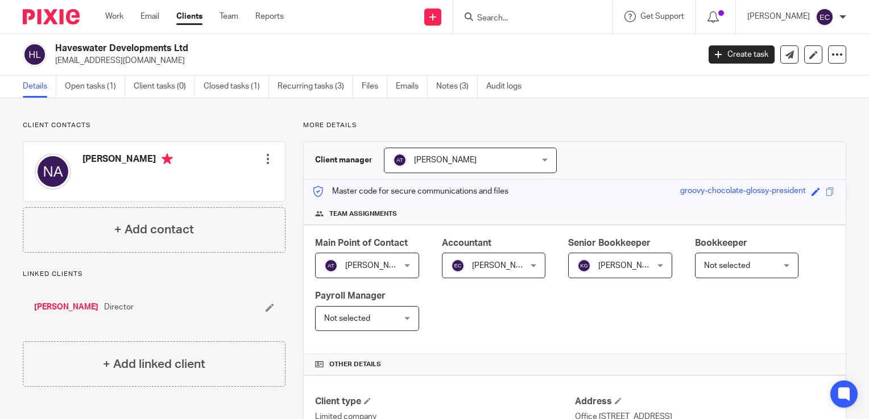
drag, startPoint x: 56, startPoint y: 63, endPoint x: 157, endPoint y: 68, distance: 101.3
click at [157, 68] on div "Haveswater Developments Ltd [EMAIL_ADDRESS][DOMAIN_NAME] Create task Update fro…" at bounding box center [434, 54] width 869 height 41
drag, startPoint x: 157, startPoint y: 68, endPoint x: 150, endPoint y: 60, distance: 10.5
copy p "[EMAIL_ADDRESS][DOMAIN_NAME]"
click at [521, 22] on input "Search" at bounding box center [527, 19] width 102 height 10
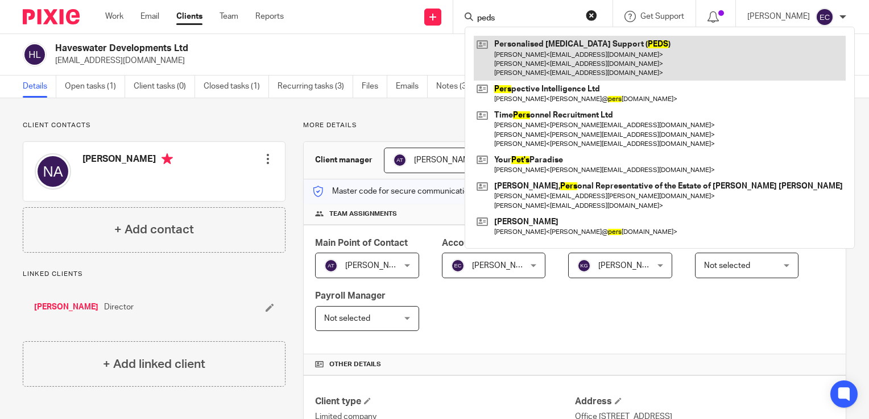
type input "peds"
click at [550, 48] on link at bounding box center [659, 58] width 372 height 45
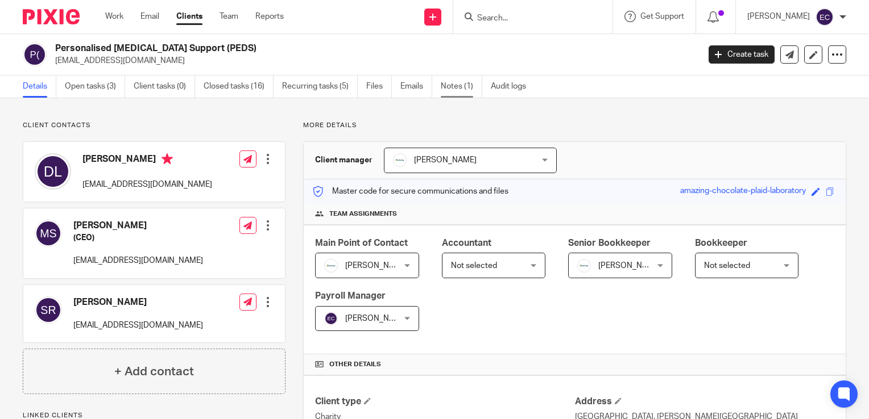
click at [461, 92] on link "Notes (1)" at bounding box center [461, 87] width 41 height 22
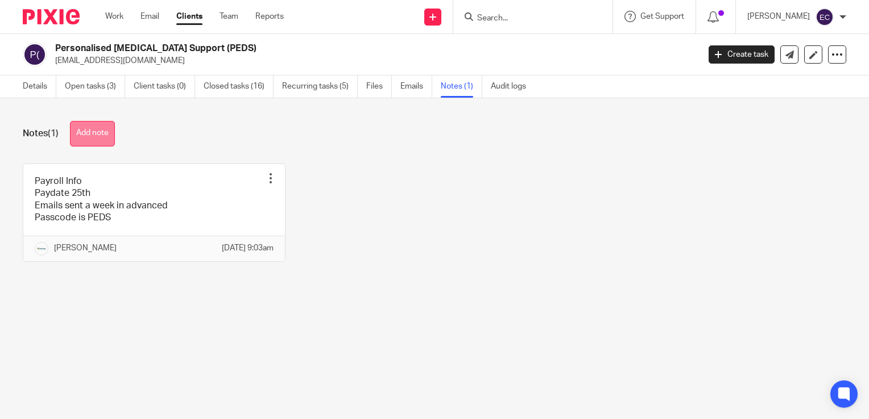
click at [90, 129] on button "Add note" at bounding box center [92, 134] width 45 height 26
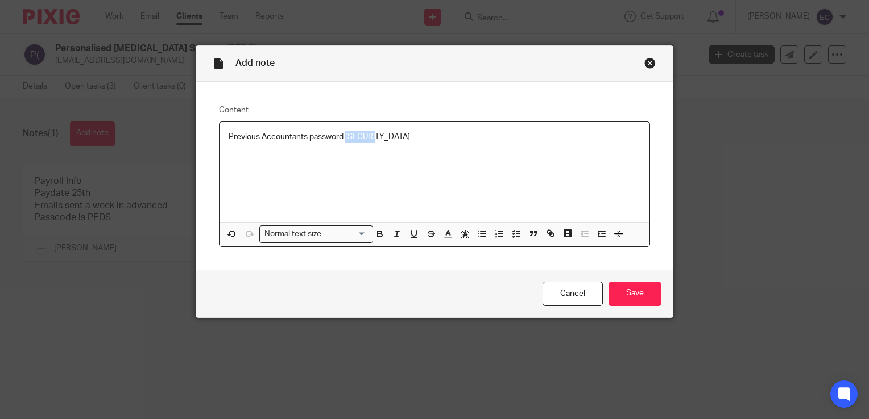
drag, startPoint x: 341, startPoint y: 137, endPoint x: 375, endPoint y: 138, distance: 33.5
click at [375, 138] on p "Previous Accountants password [SECURITY_DATA]" at bounding box center [434, 136] width 412 height 11
copy p "PER19DL"
click at [622, 301] on input "Save" at bounding box center [634, 294] width 53 height 24
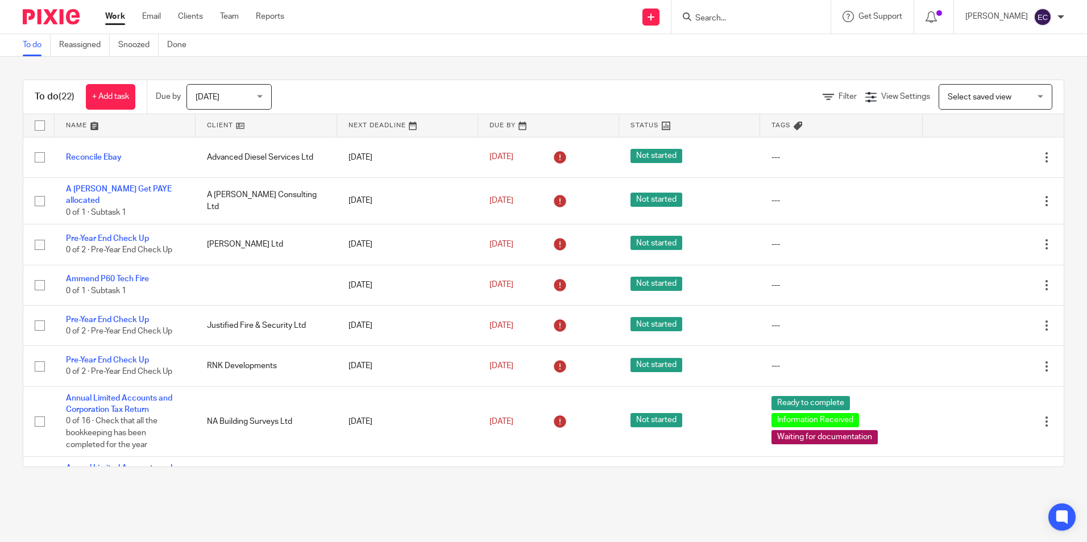
click at [714, 17] on input "Search" at bounding box center [745, 19] width 102 height 10
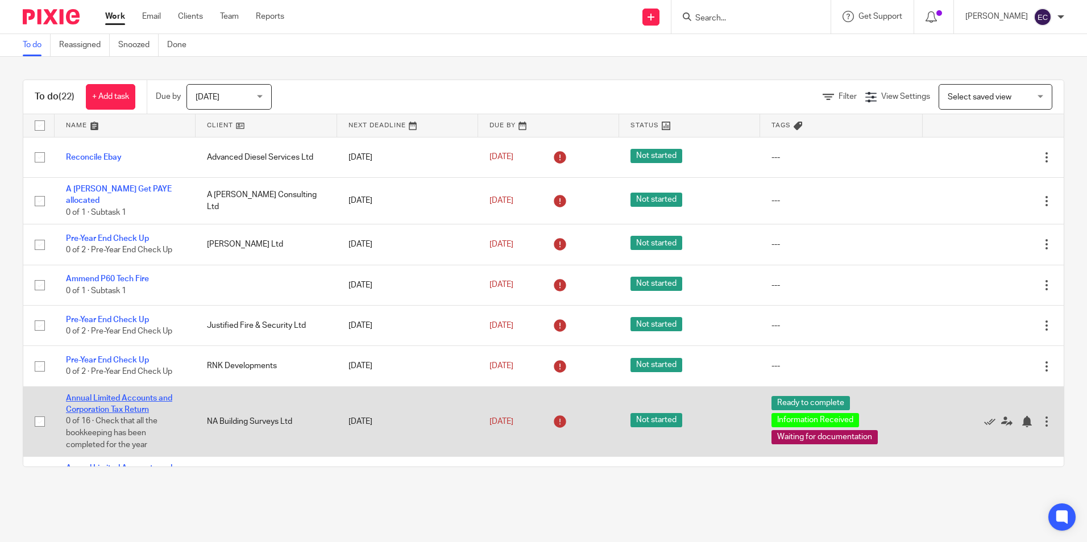
click at [151, 394] on link "Annual Limited Accounts and Corporation Tax Return" at bounding box center [119, 403] width 106 height 19
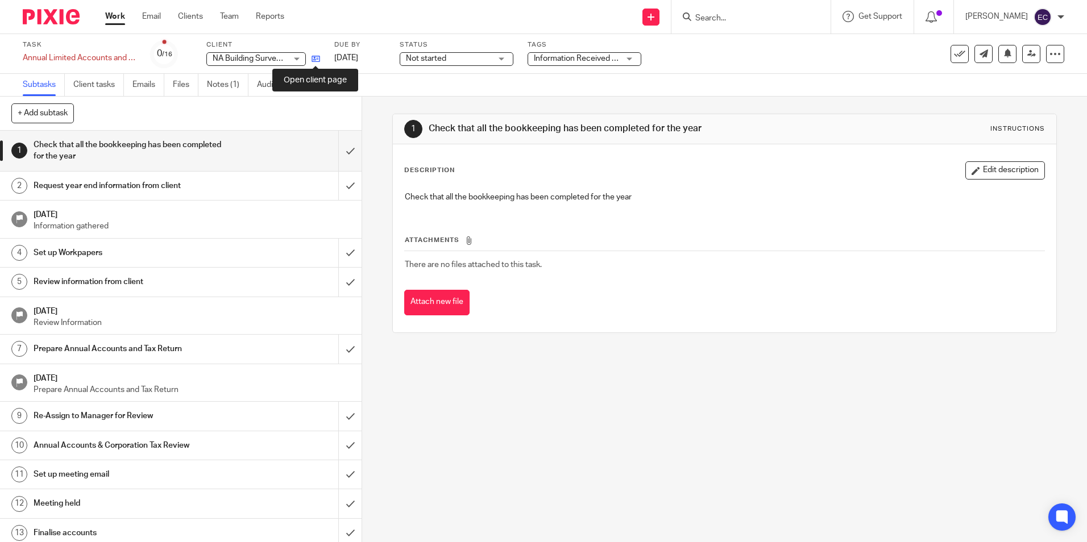
click at [318, 60] on icon at bounding box center [315, 59] width 9 height 9
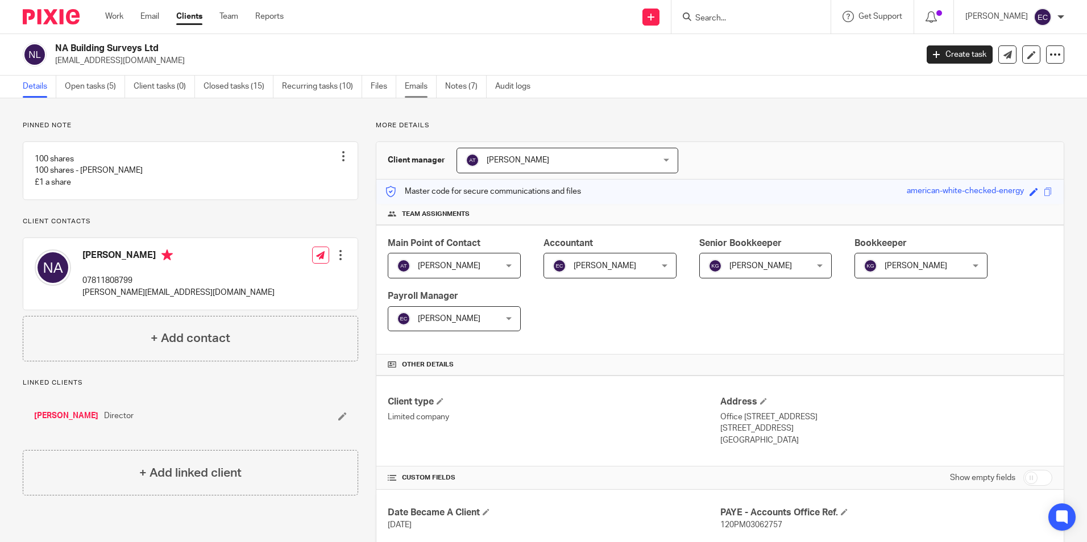
click at [410, 92] on link "Emails" at bounding box center [421, 87] width 32 height 22
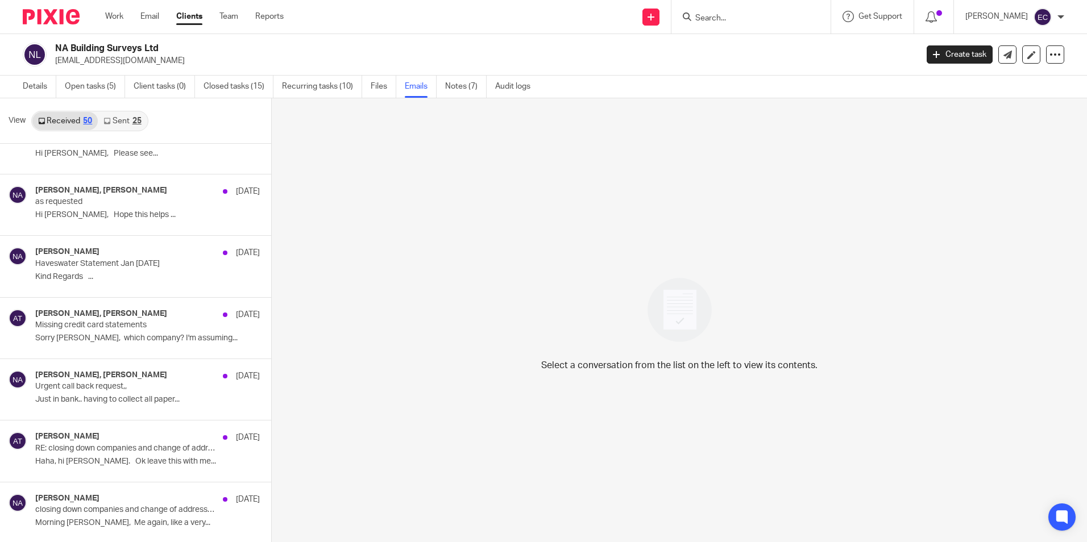
scroll to position [2, 0]
click at [119, 113] on link "Sent 25" at bounding box center [122, 119] width 49 height 18
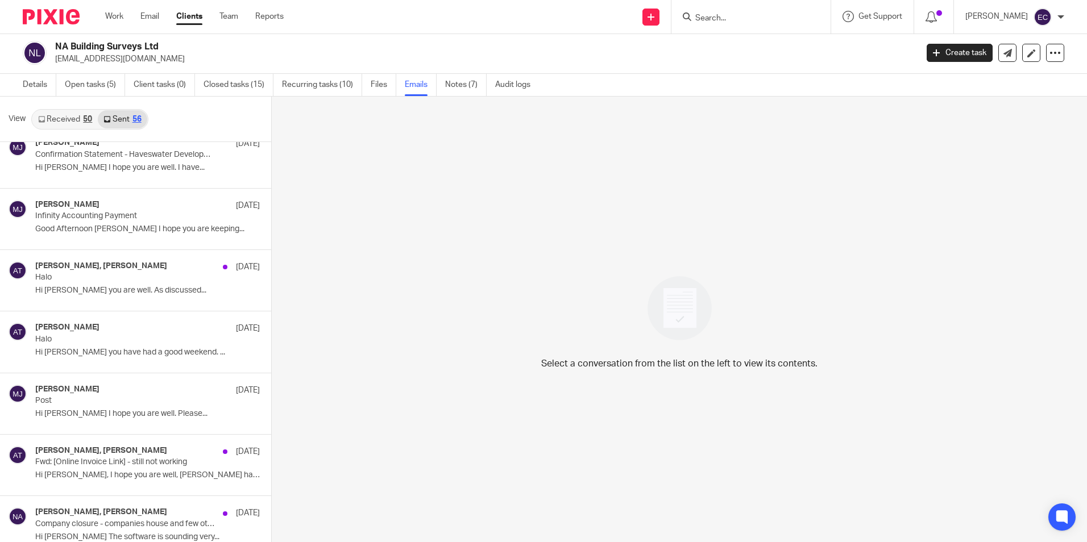
scroll to position [2253, 0]
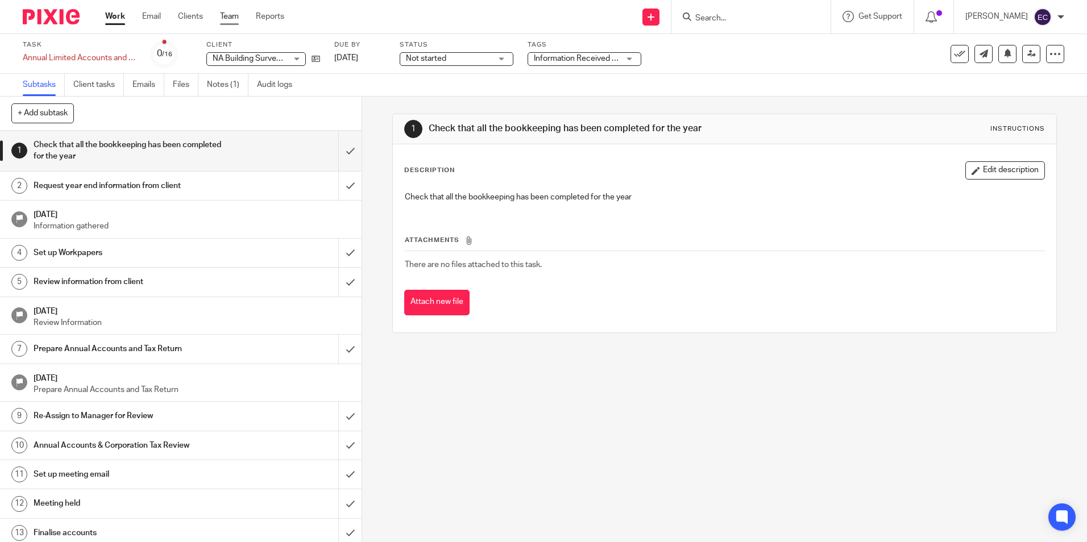
click at [227, 22] on link "Team" at bounding box center [229, 16] width 19 height 11
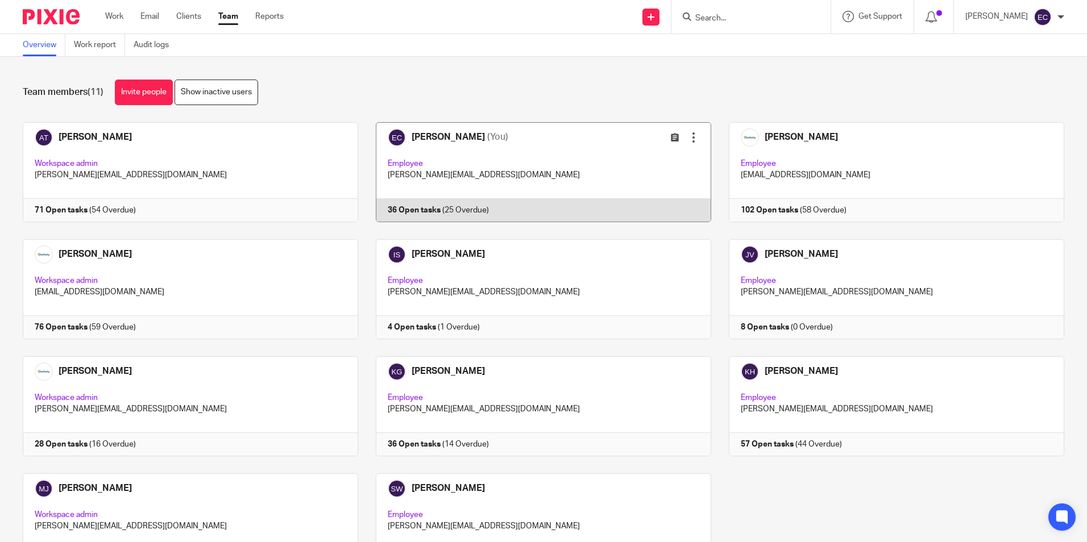
click at [454, 148] on link at bounding box center [534, 172] width 353 height 100
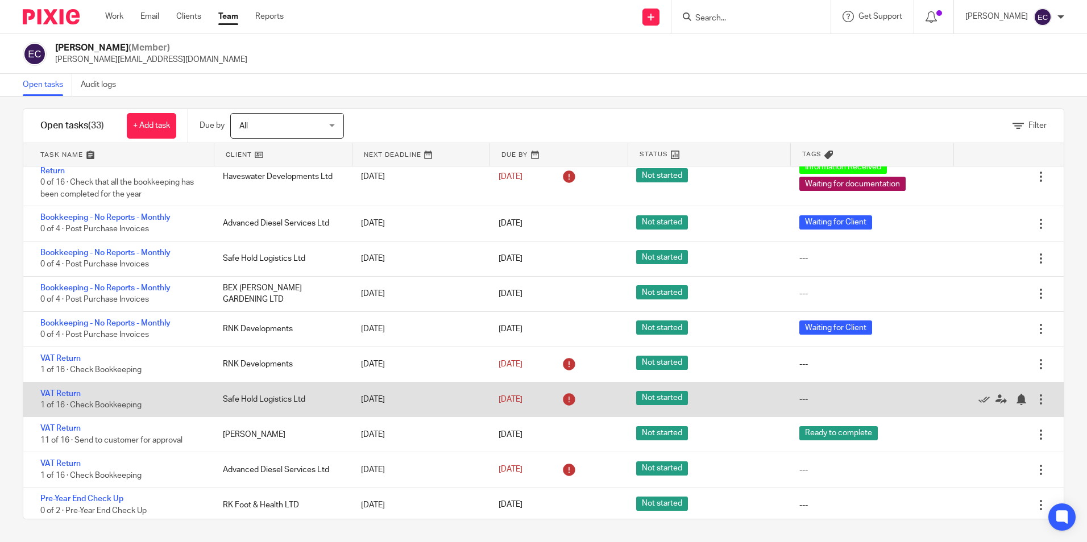
scroll to position [310, 0]
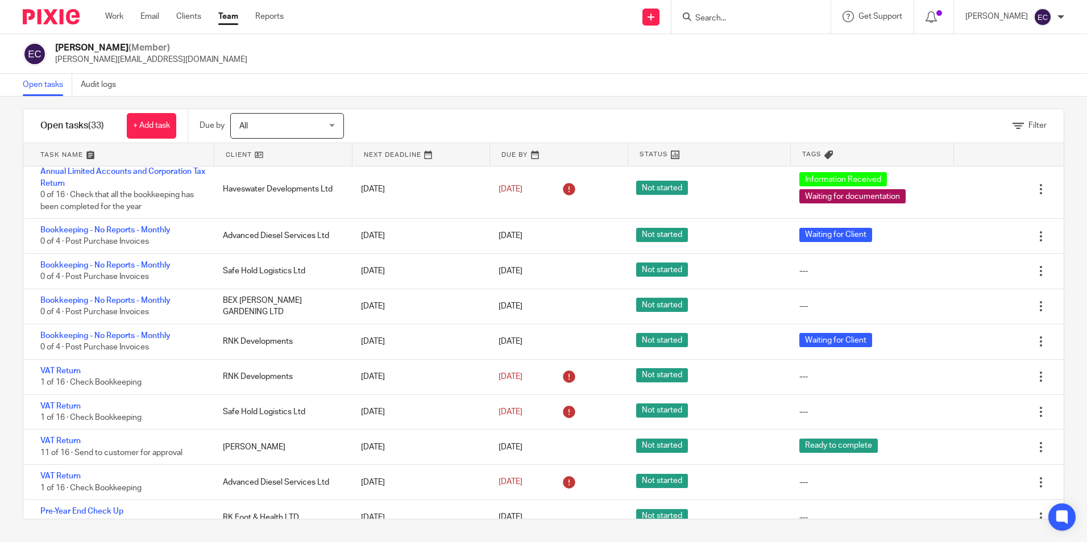
click at [227, 15] on link "Team" at bounding box center [228, 16] width 20 height 11
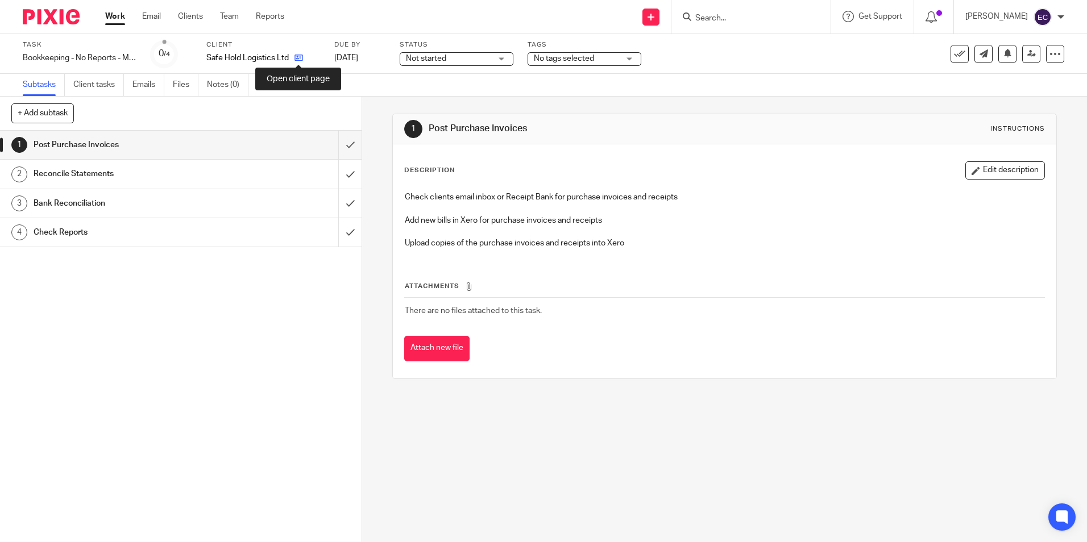
click at [300, 56] on icon at bounding box center [298, 57] width 9 height 9
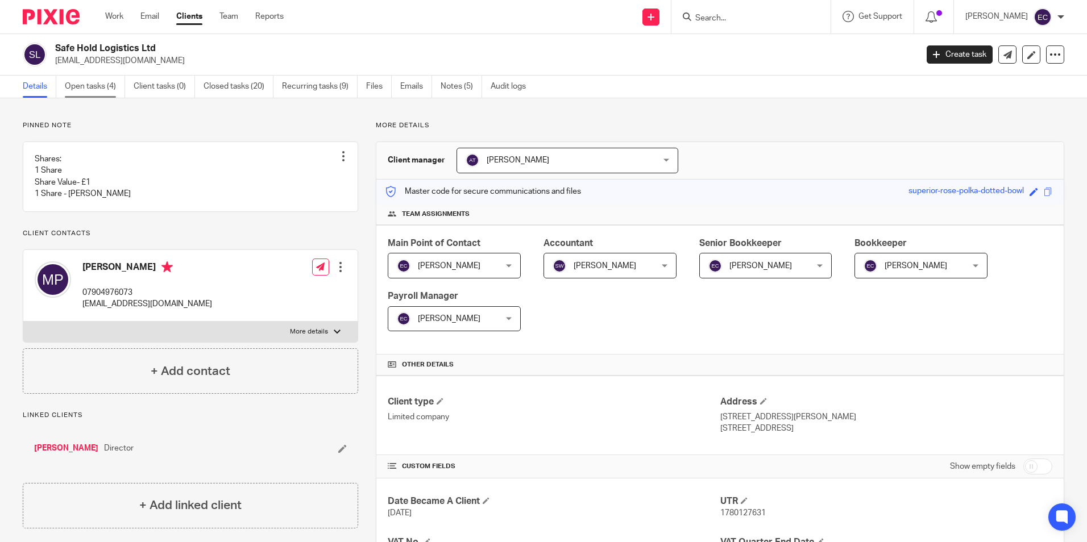
click at [101, 82] on link "Open tasks (4)" at bounding box center [95, 87] width 60 height 22
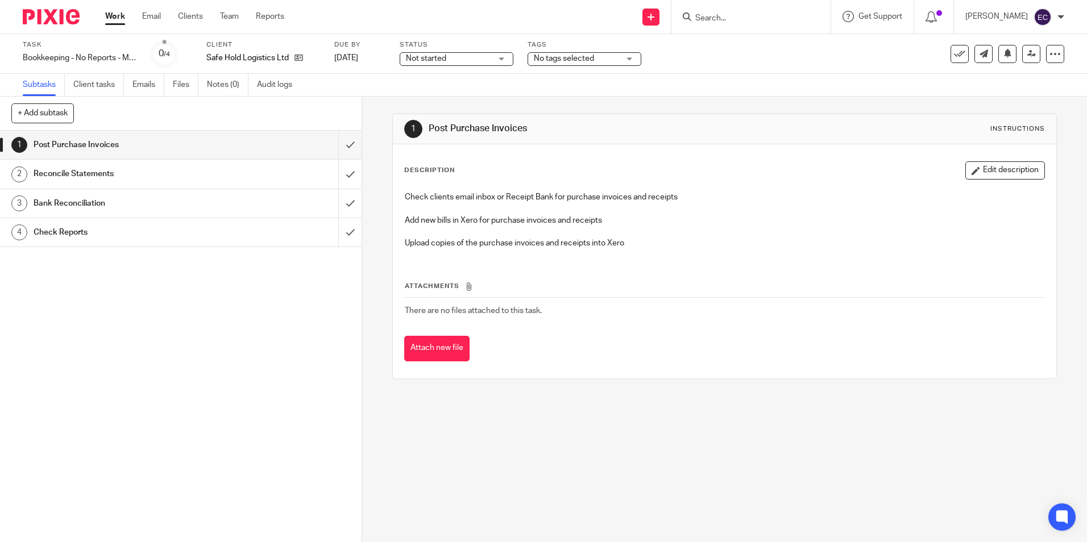
click at [609, 56] on span "No tags selected" at bounding box center [576, 59] width 85 height 12
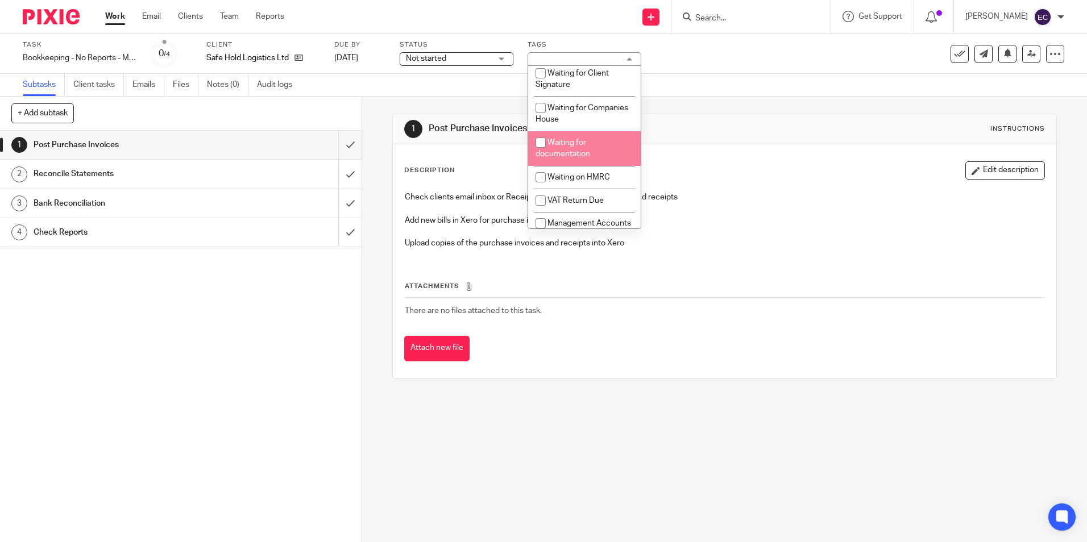
scroll to position [341, 0]
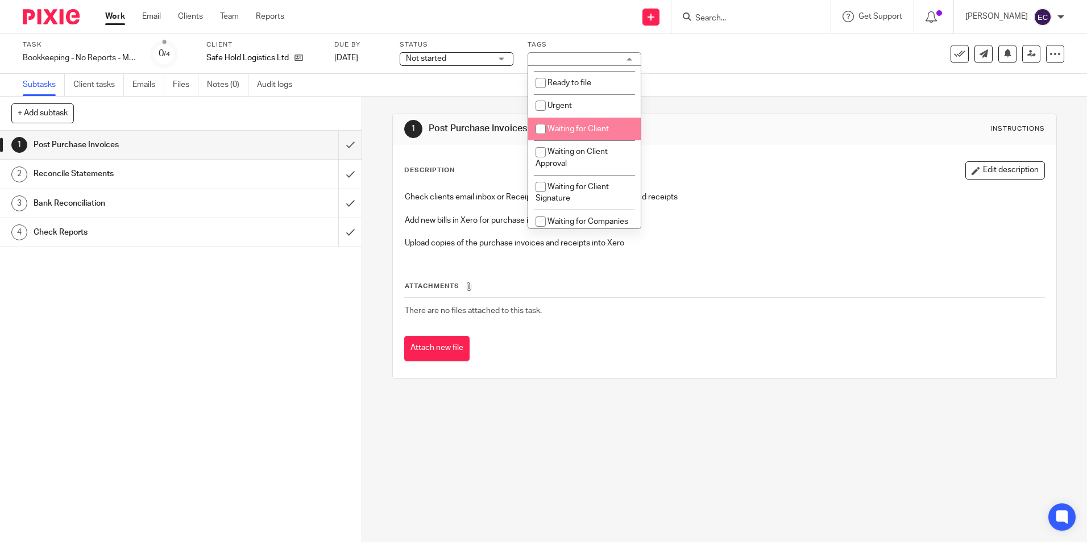
click at [599, 138] on li "Waiting for Client" at bounding box center [584, 129] width 113 height 23
checkbox input "true"
click at [797, 248] on p "Upload copies of the purchase invoices and receipts into Xero" at bounding box center [724, 243] width 639 height 11
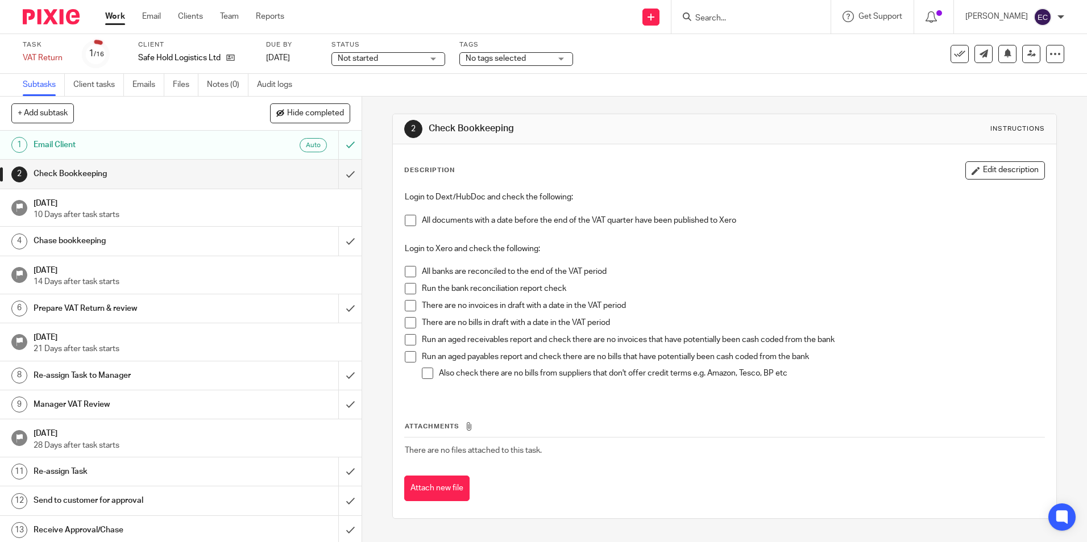
click at [565, 55] on div "No tags selected" at bounding box center [516, 59] width 114 height 14
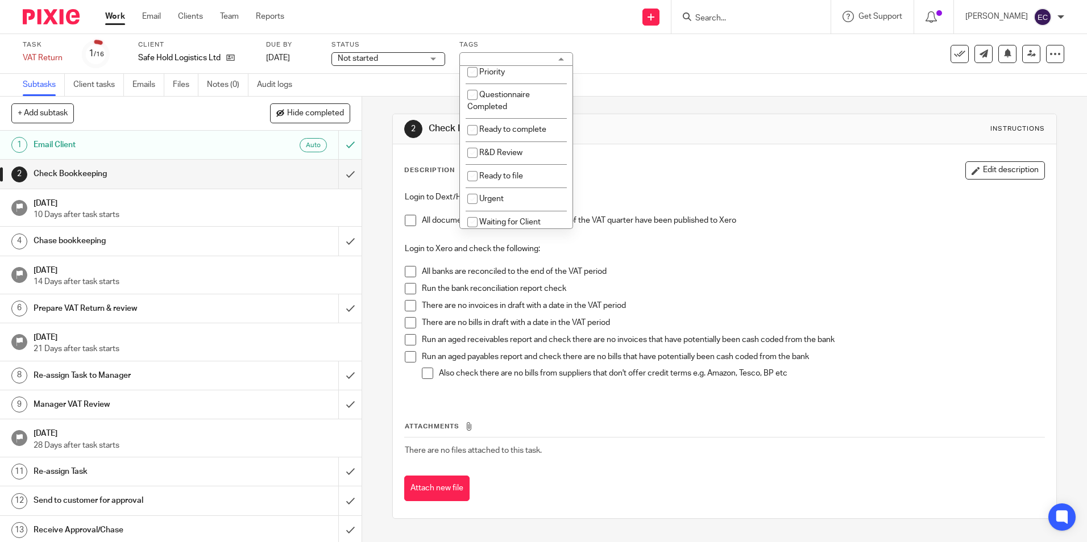
scroll to position [341, 0]
click at [548, 136] on li "Waiting for Client" at bounding box center [516, 129] width 113 height 23
checkbox input "true"
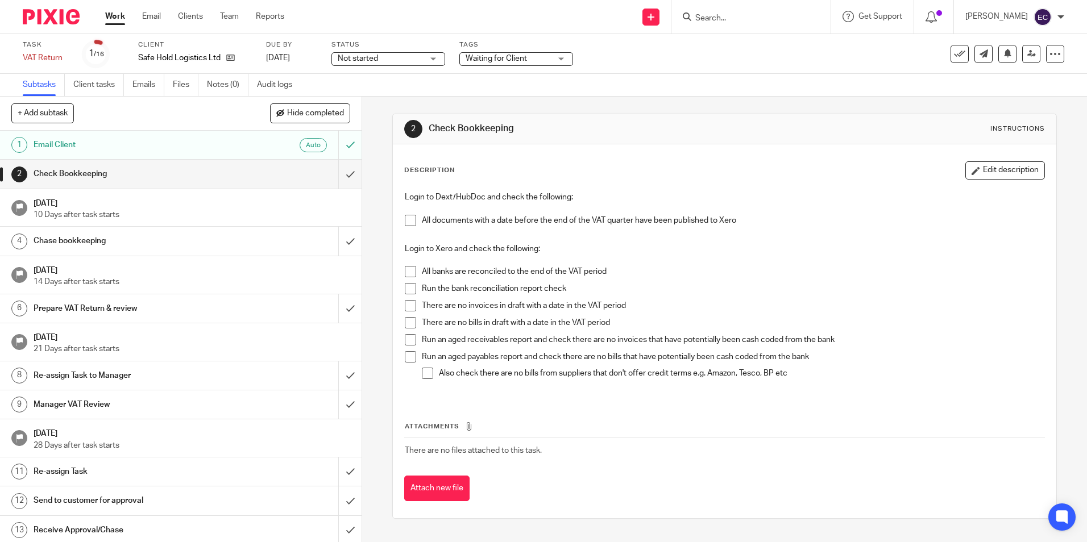
click at [805, 247] on p "Login to Xero and check the following:" at bounding box center [724, 248] width 639 height 11
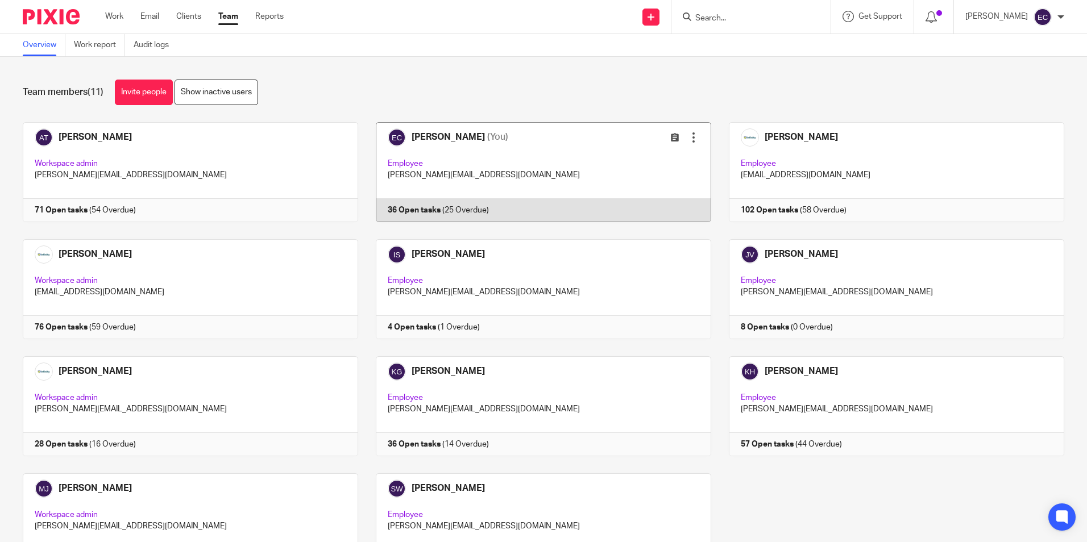
click at [559, 173] on link at bounding box center [534, 172] width 353 height 100
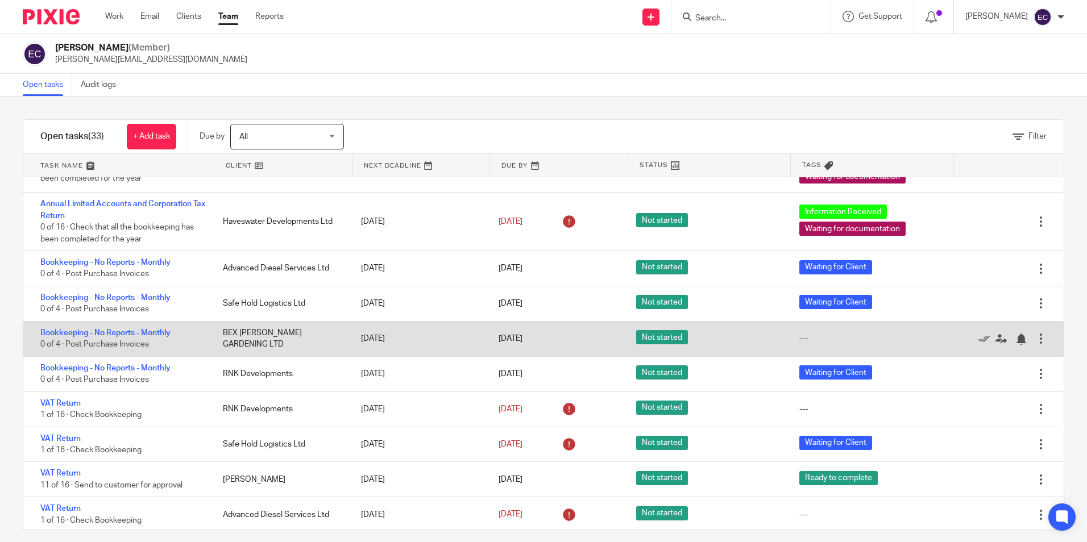
scroll to position [284, 0]
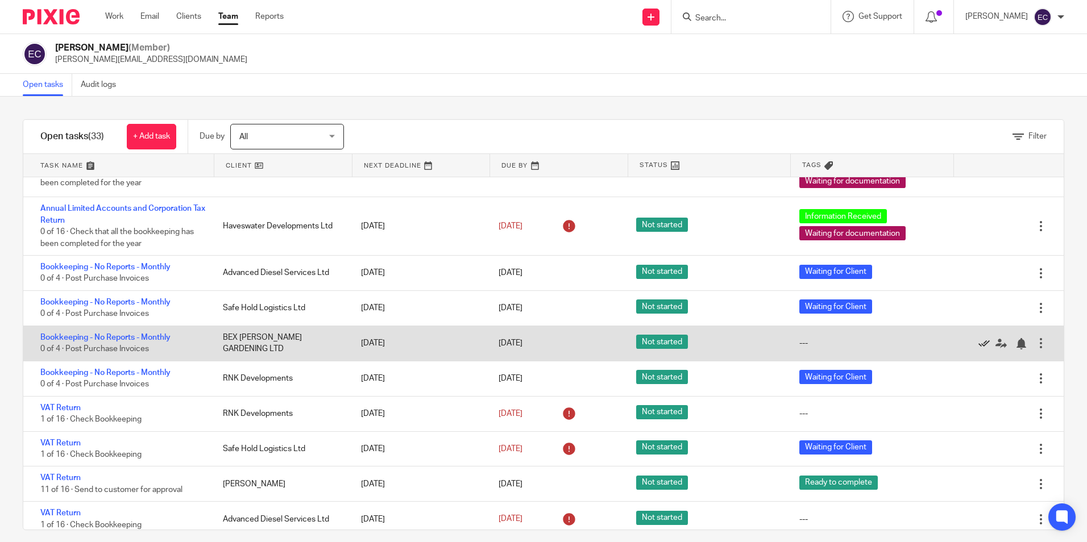
click at [978, 342] on icon at bounding box center [983, 343] width 11 height 11
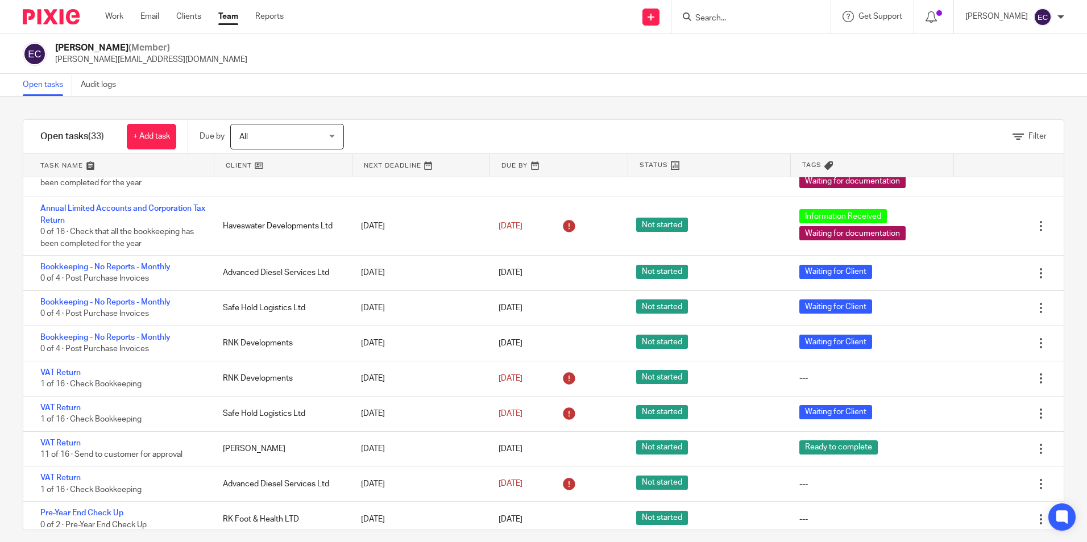
click at [234, 20] on link "Team" at bounding box center [228, 16] width 20 height 11
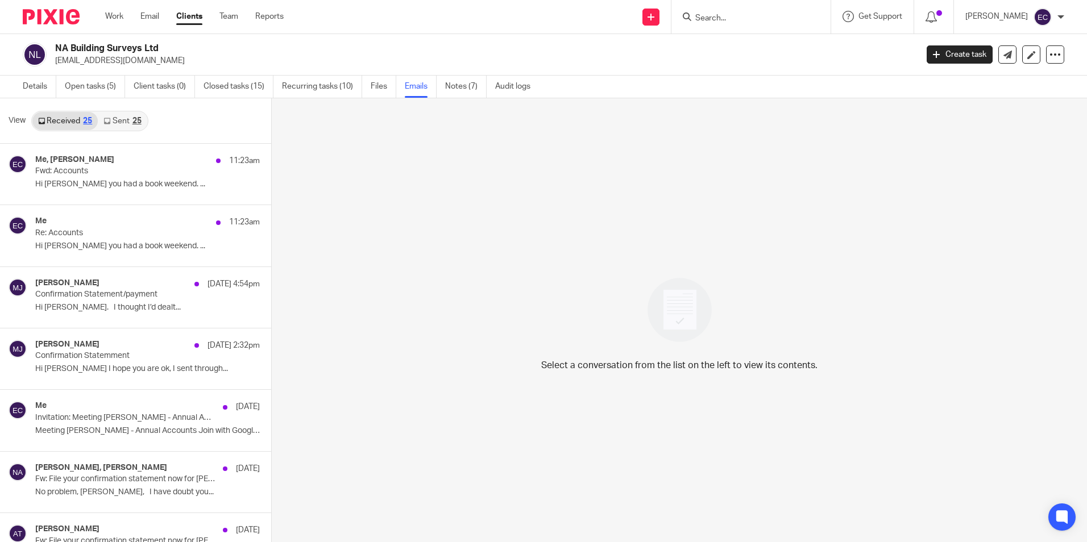
click at [751, 25] on div at bounding box center [750, 17] width 159 height 34
click at [742, 18] on input "Search" at bounding box center [745, 19] width 102 height 10
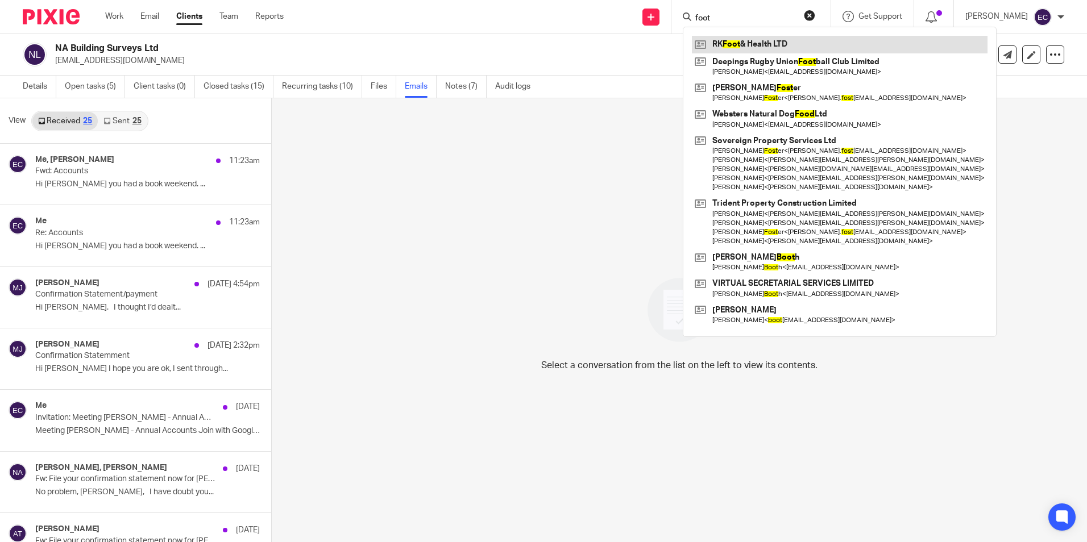
type input "foot"
click at [774, 44] on link at bounding box center [840, 44] width 296 height 17
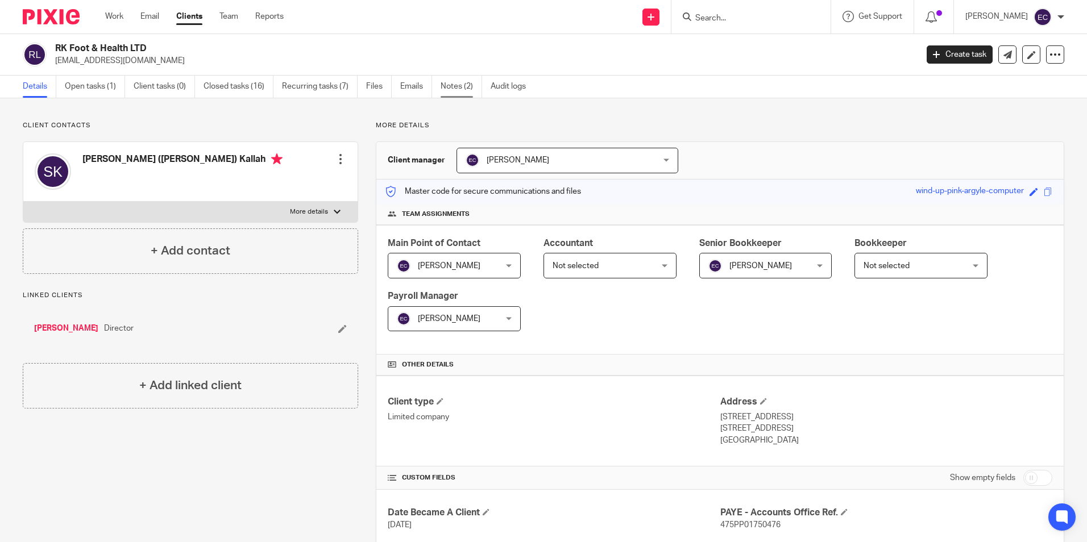
click at [448, 81] on link "Notes (2)" at bounding box center [461, 87] width 41 height 22
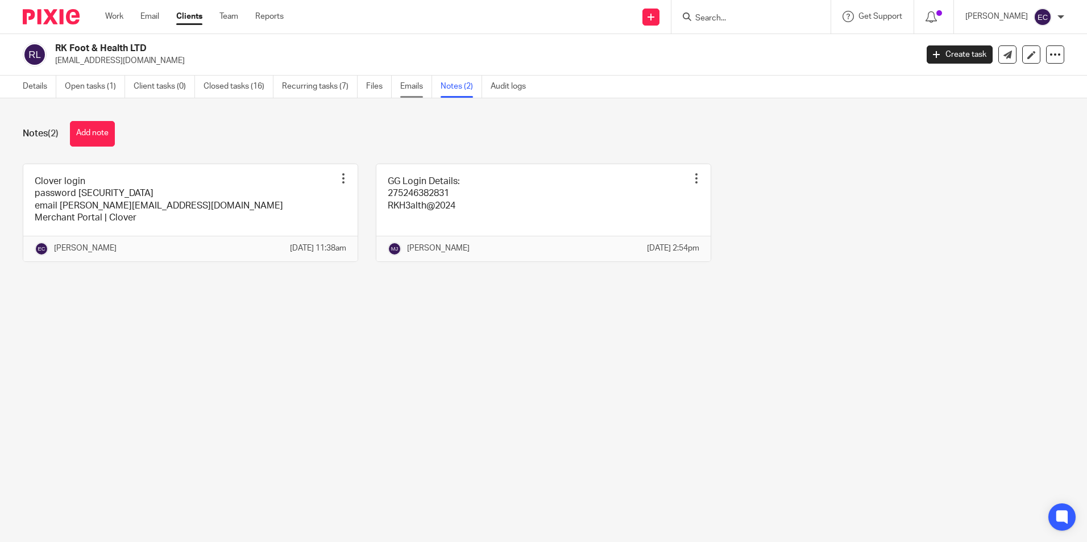
click at [404, 84] on link "Emails" at bounding box center [416, 87] width 32 height 22
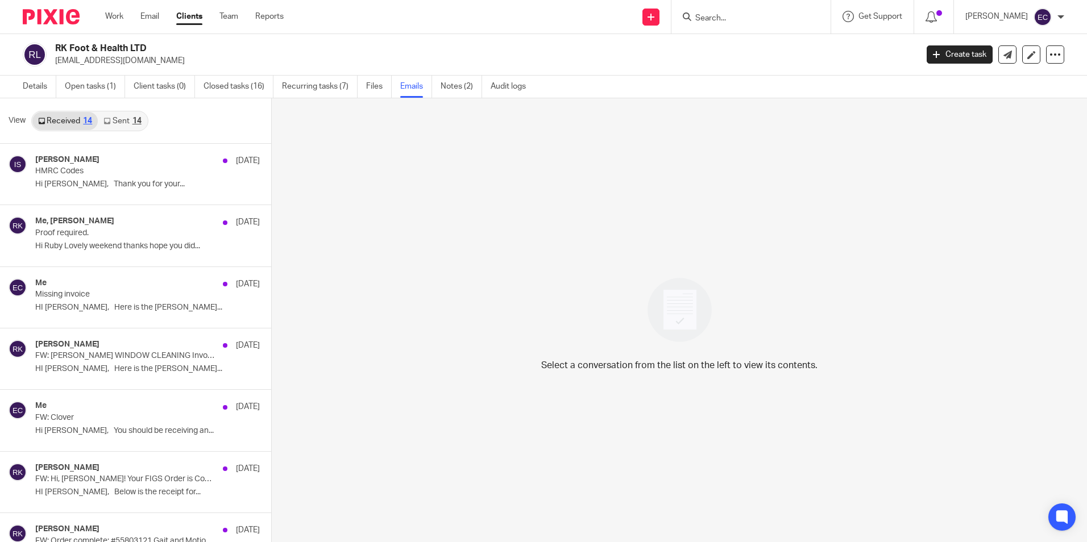
click at [127, 124] on link "Sent 14" at bounding box center [122, 121] width 49 height 18
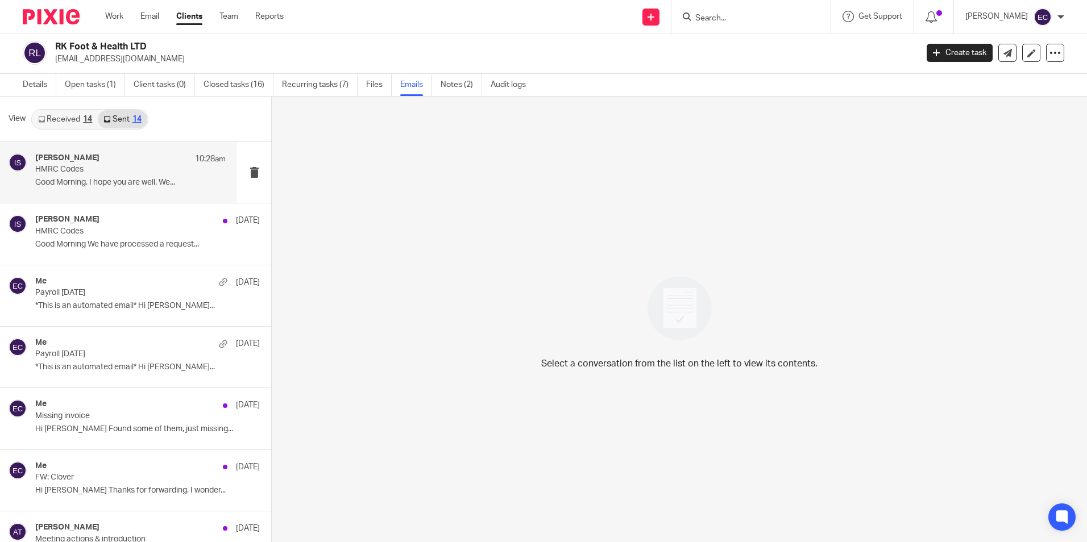
click at [123, 174] on p "HMRC Codes" at bounding box center [111, 170] width 152 height 10
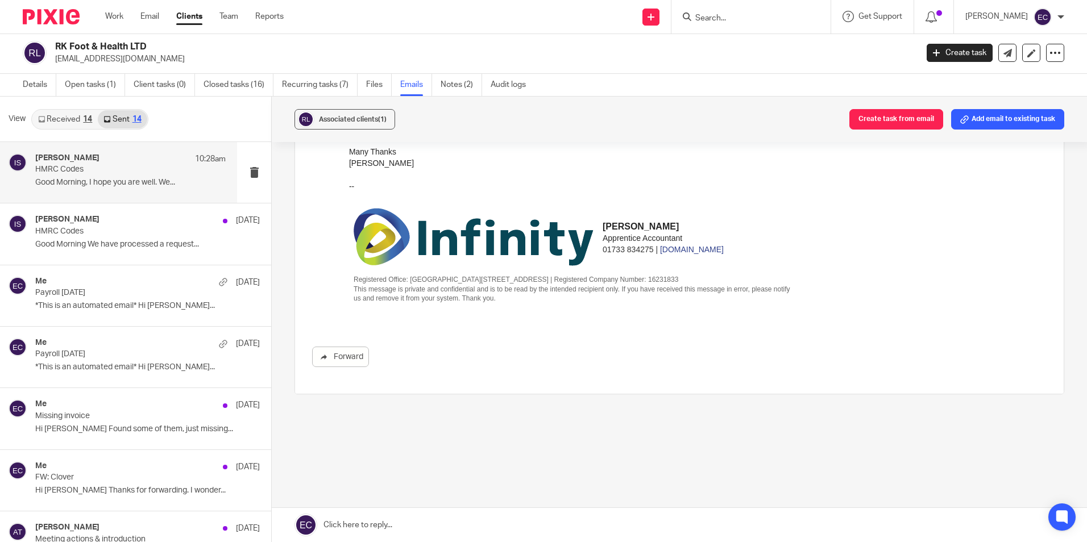
scroll to position [0, 0]
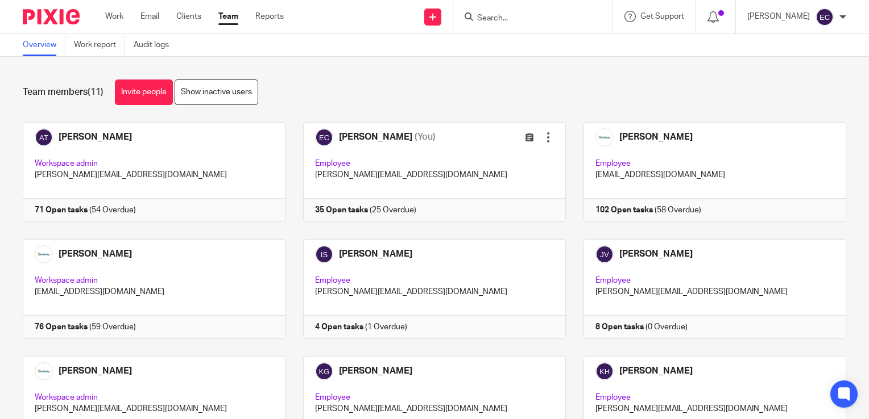
click at [569, 19] on input "Search" at bounding box center [527, 19] width 102 height 10
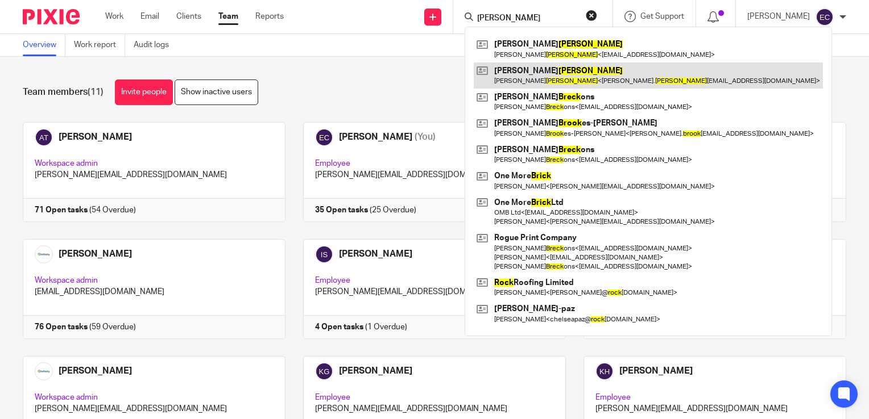
type input "[PERSON_NAME]"
click at [514, 82] on link at bounding box center [647, 76] width 349 height 26
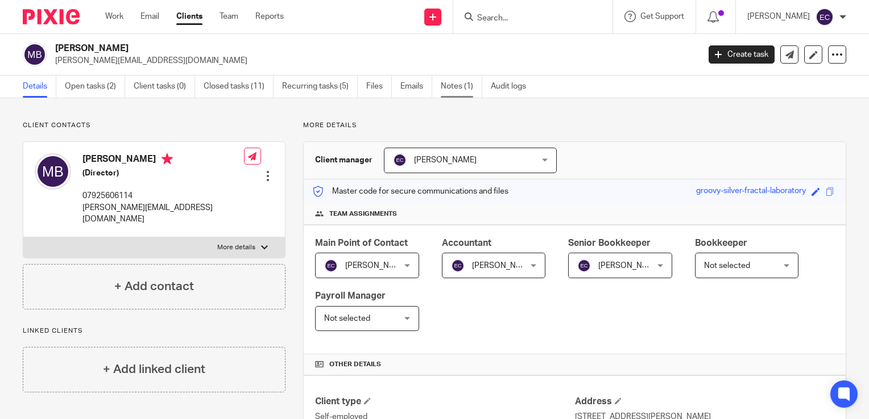
click at [458, 91] on link "Notes (1)" at bounding box center [461, 87] width 41 height 22
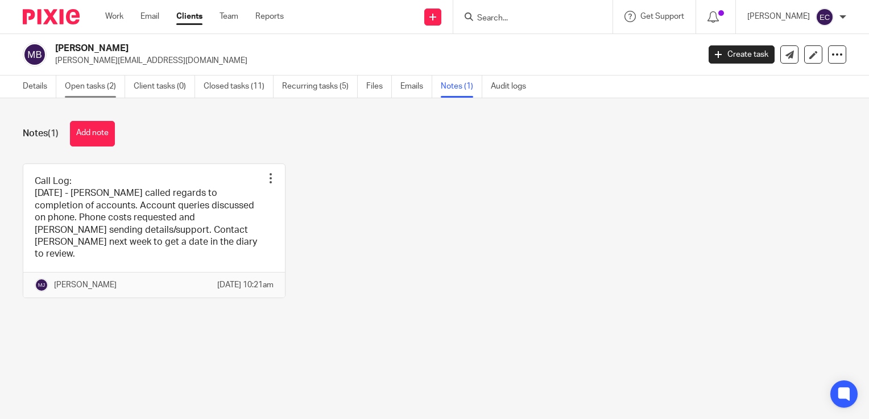
click at [92, 83] on link "Open tasks (2)" at bounding box center [95, 87] width 60 height 22
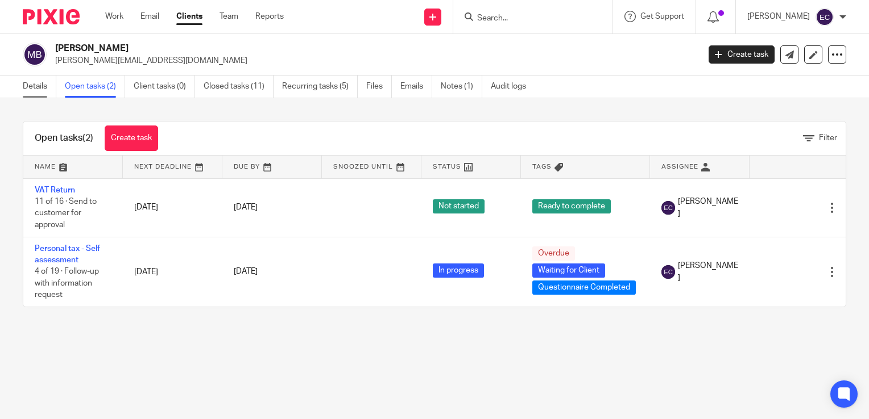
click at [47, 86] on link "Details" at bounding box center [40, 87] width 34 height 22
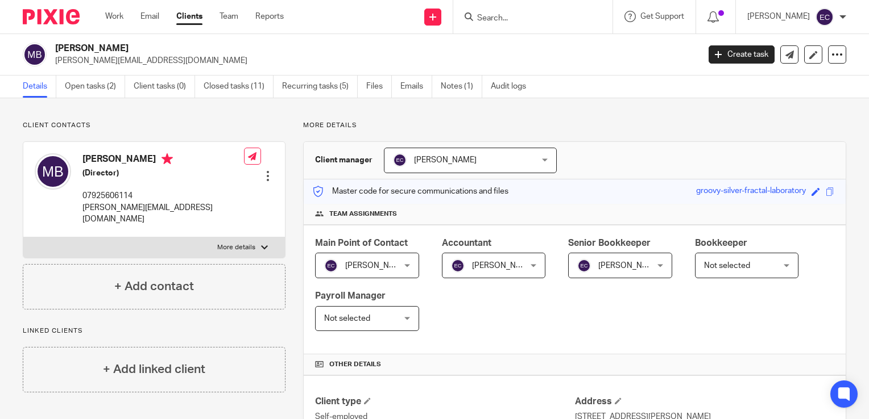
click at [507, 16] on input "Search" at bounding box center [527, 19] width 102 height 10
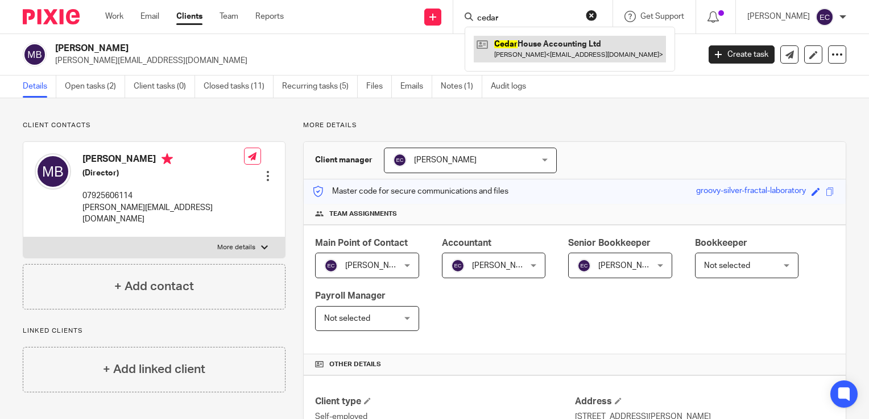
type input "cedar"
click at [537, 41] on link at bounding box center [569, 49] width 192 height 26
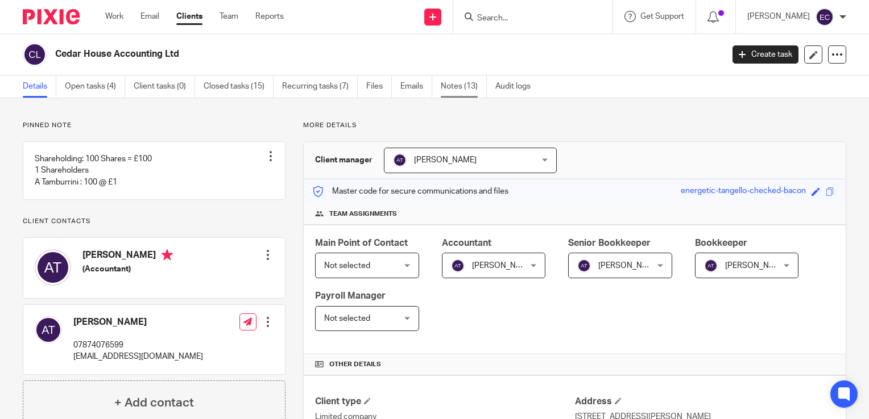
click at [469, 84] on link "Notes (13)" at bounding box center [464, 87] width 46 height 22
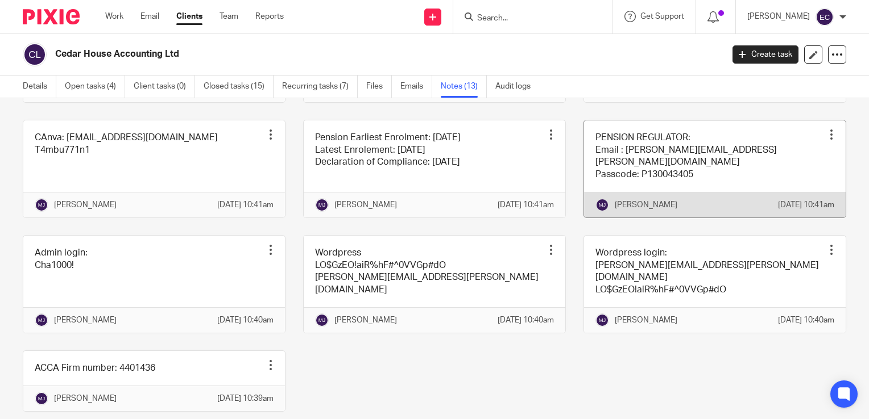
scroll to position [341, 0]
